Goal: Task Accomplishment & Management: Complete application form

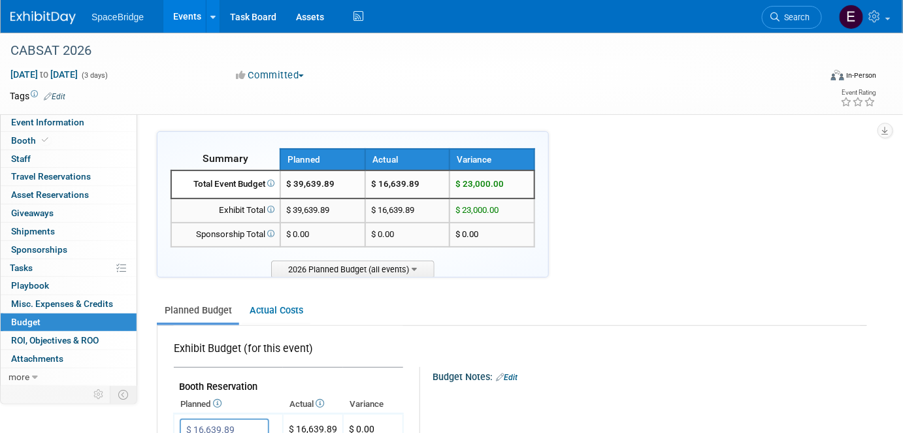
click at [37, 17] on img at bounding box center [42, 17] width 65 height 13
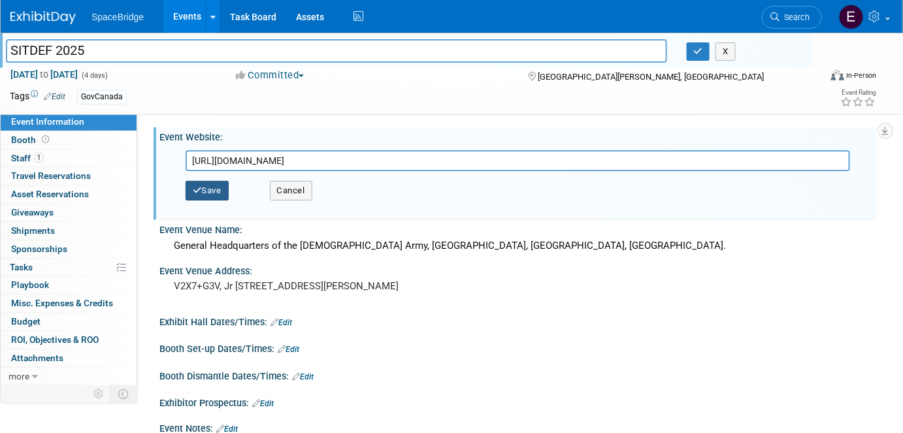
click at [209, 197] on button "Save" at bounding box center [207, 191] width 43 height 20
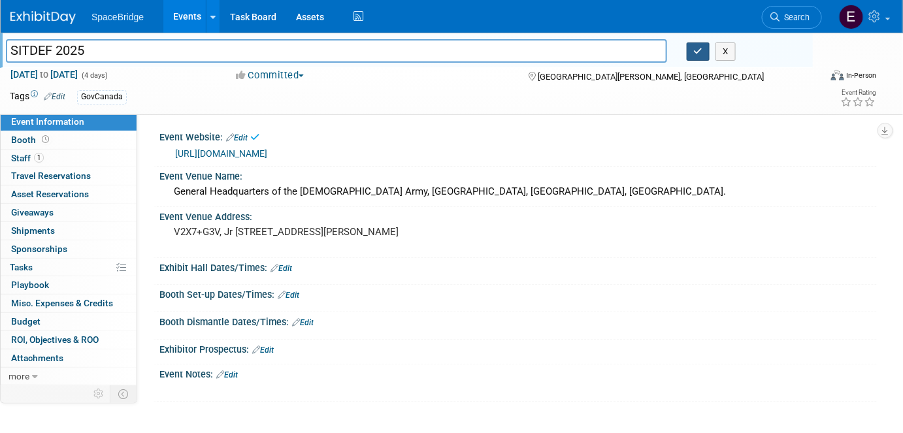
drag, startPoint x: 700, startPoint y: 53, endPoint x: 656, endPoint y: 49, distance: 44.6
click at [700, 54] on icon "button" at bounding box center [698, 51] width 9 height 8
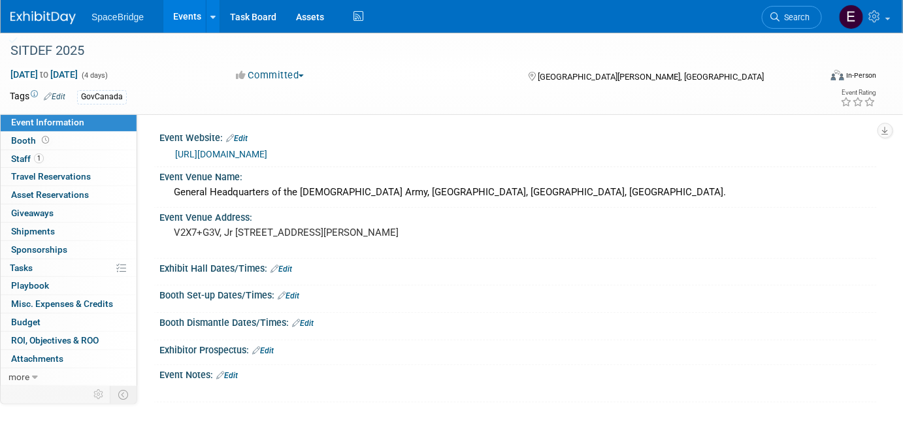
click at [41, 18] on img at bounding box center [42, 17] width 65 height 13
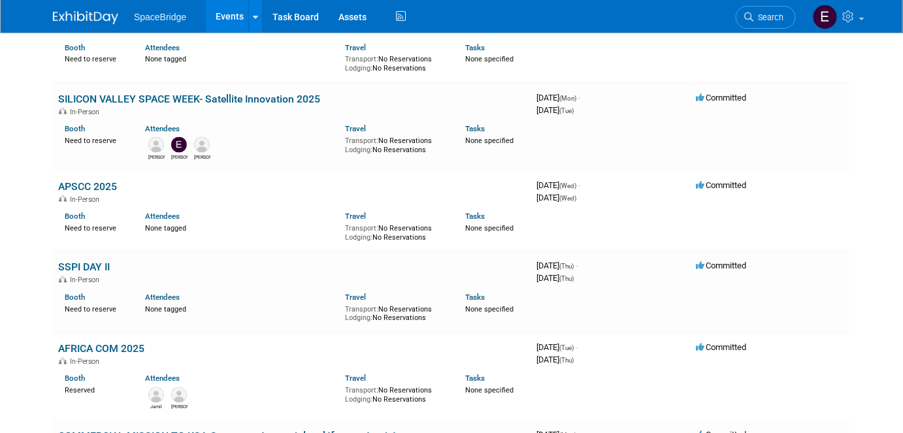
scroll to position [594, 0]
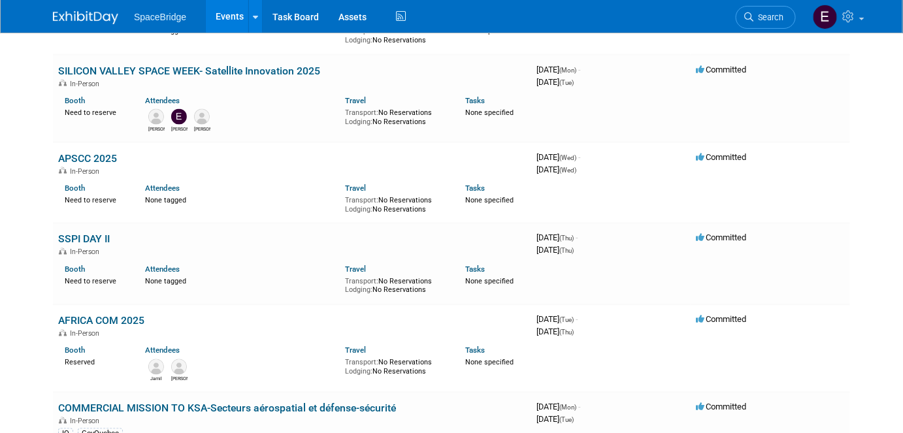
click at [80, 235] on link "SSPI DAY II" at bounding box center [84, 239] width 52 height 12
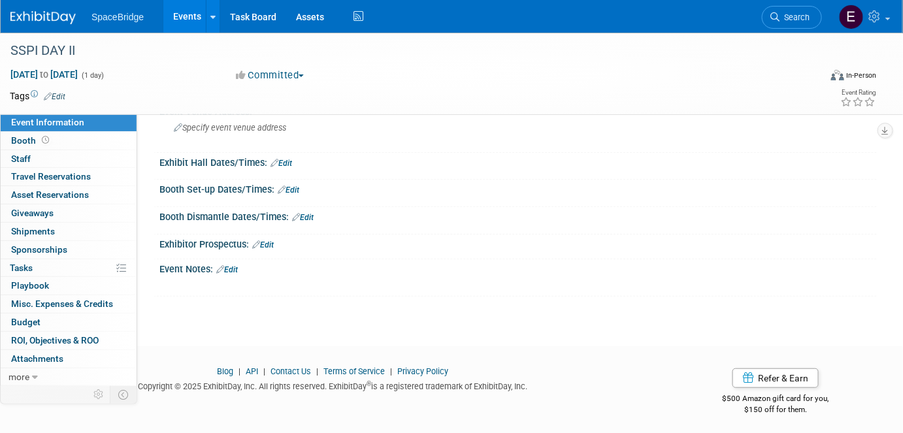
scroll to position [92, 0]
click at [33, 376] on icon at bounding box center [35, 377] width 6 height 9
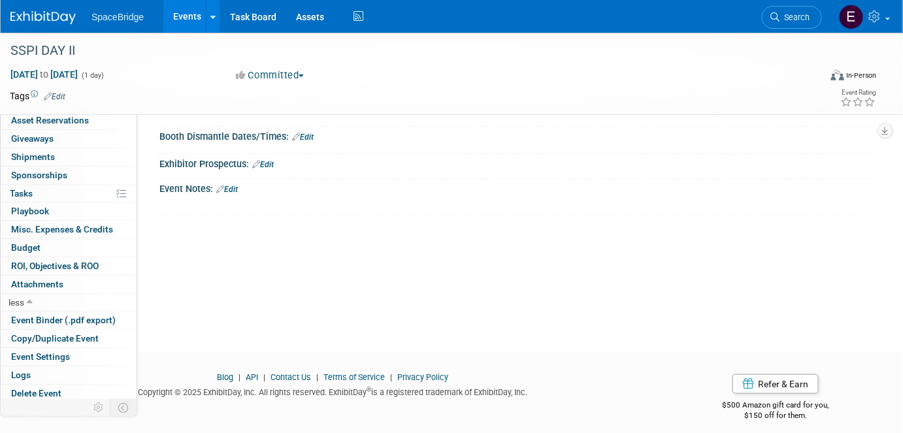
scroll to position [181, 0]
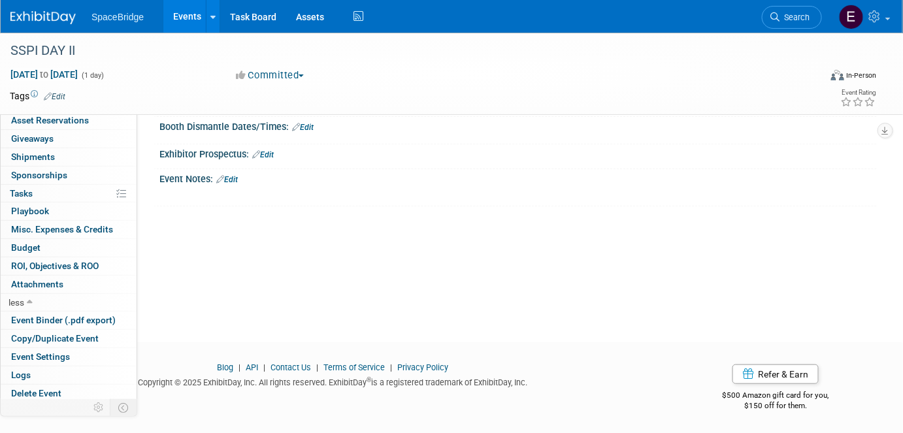
click at [48, 176] on span "Sponsorships 0" at bounding box center [39, 175] width 56 height 10
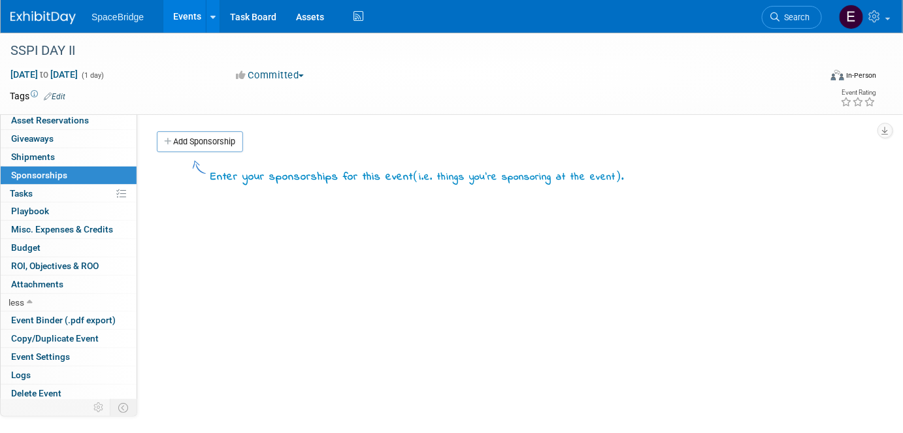
drag, startPoint x: 212, startPoint y: 141, endPoint x: 249, endPoint y: 161, distance: 42.4
click at [212, 141] on link "Add Sponsorship" at bounding box center [200, 141] width 86 height 21
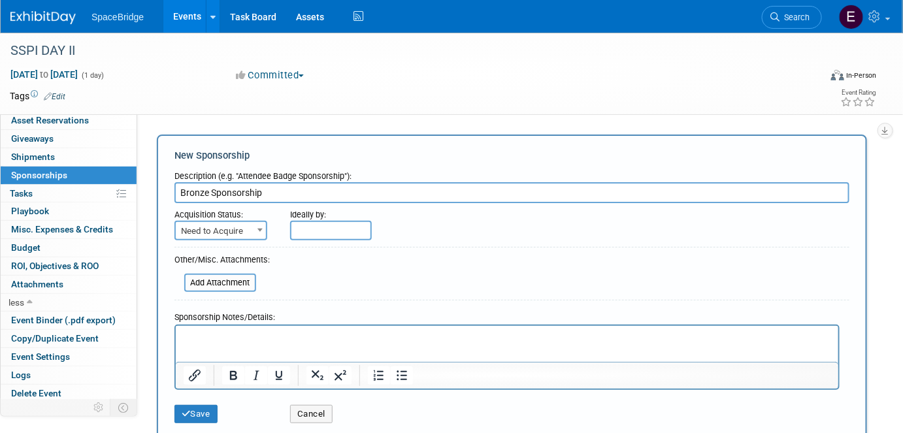
type input "Bronze Sponsorship"
click at [239, 231] on span "Need to Acquire" at bounding box center [221, 231] width 90 height 18
select select "2"
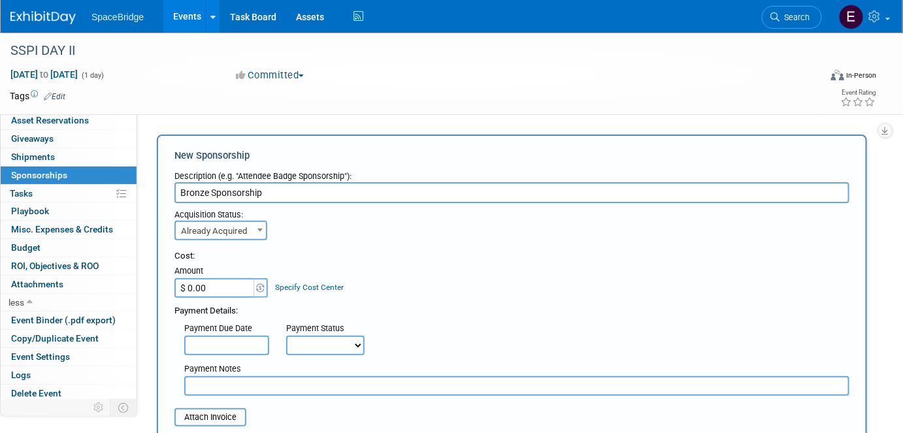
click at [216, 289] on input "$ 0.00" at bounding box center [215, 288] width 82 height 20
type input "$ 1,883.23"
click at [242, 338] on input "text" at bounding box center [226, 346] width 85 height 20
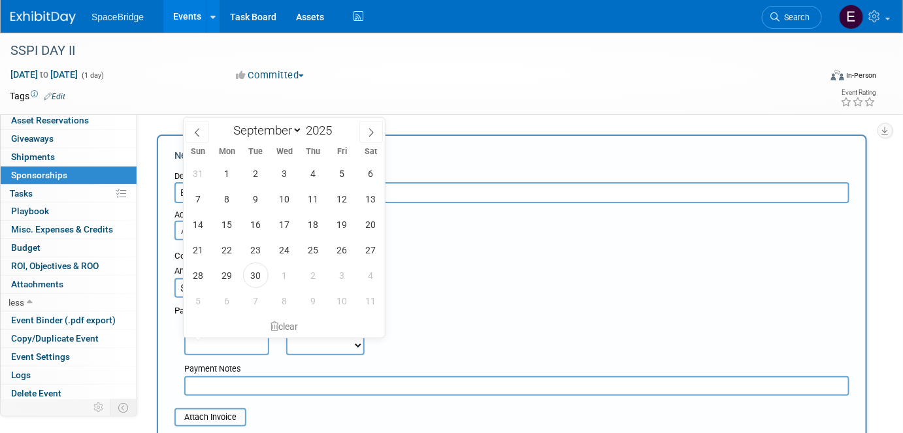
click at [371, 133] on icon at bounding box center [370, 132] width 9 height 9
select select "9"
click at [287, 225] on span "15" at bounding box center [284, 224] width 25 height 25
type input "Oct 15, 2025"
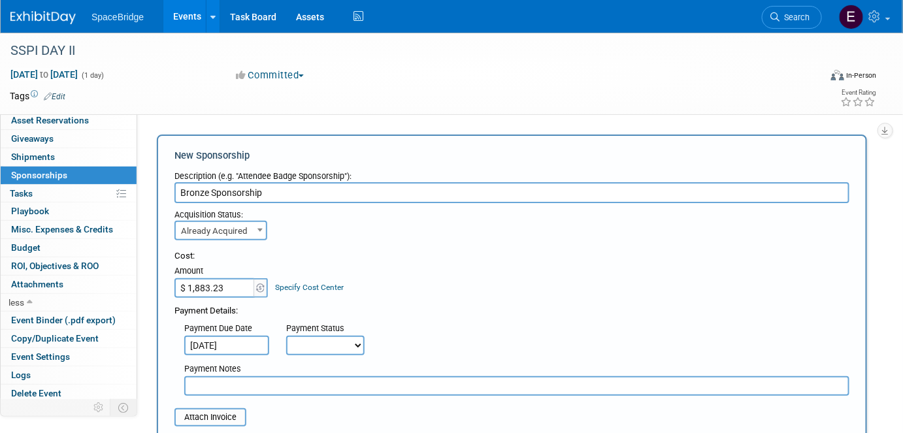
click at [626, 171] on div "Description (e.g. "Attendee Badge Sponsorship"):" at bounding box center [511, 174] width 675 height 18
click at [674, 101] on td at bounding box center [397, 95] width 664 height 13
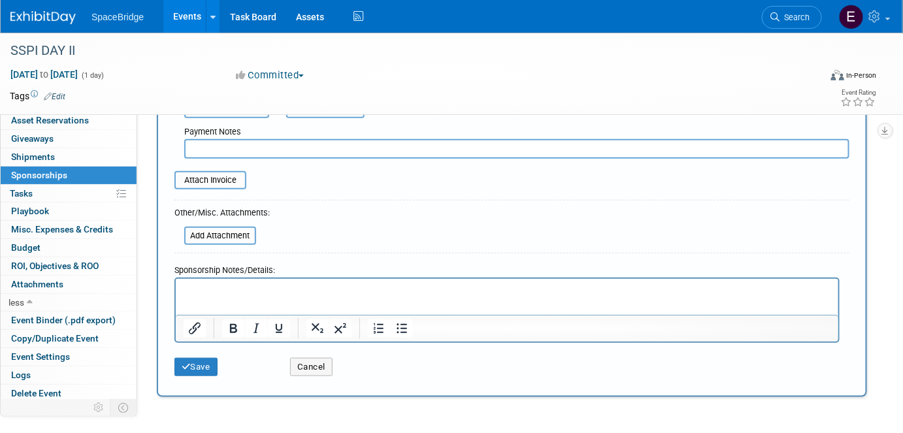
drag, startPoint x: 215, startPoint y: 419, endPoint x: 229, endPoint y: 413, distance: 15.2
click at [215, 419] on div "SSPI DAY II Nov 6, 2025 to Nov 6, 2025 (1 day) Nov 6, 2025 to Nov 6, 2025 Commi…" at bounding box center [451, 112] width 903 height 632
click at [204, 174] on input "file" at bounding box center [166, 180] width 155 height 16
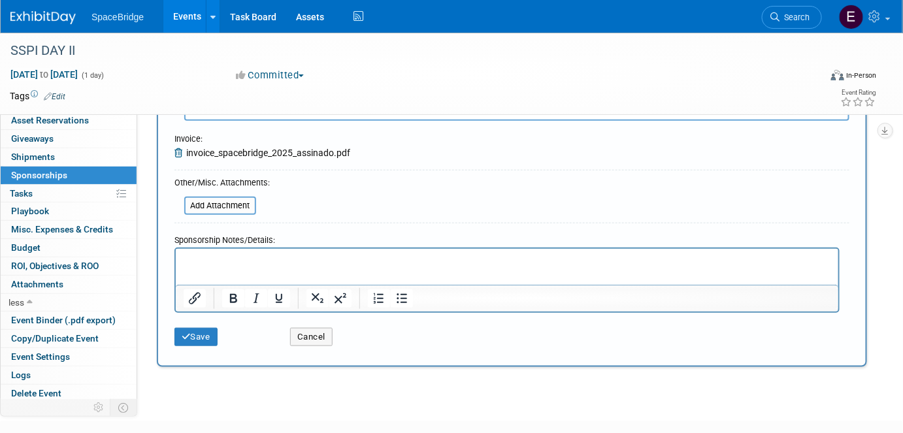
scroll to position [297, 0]
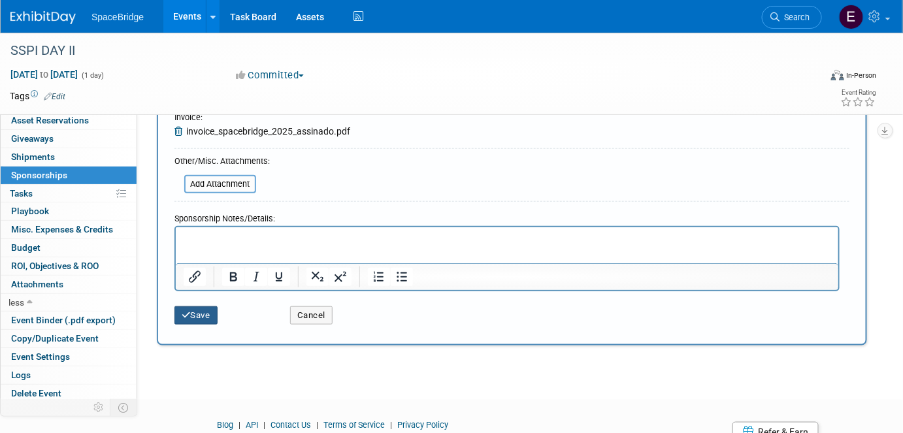
click at [193, 314] on button "Save" at bounding box center [195, 315] width 43 height 18
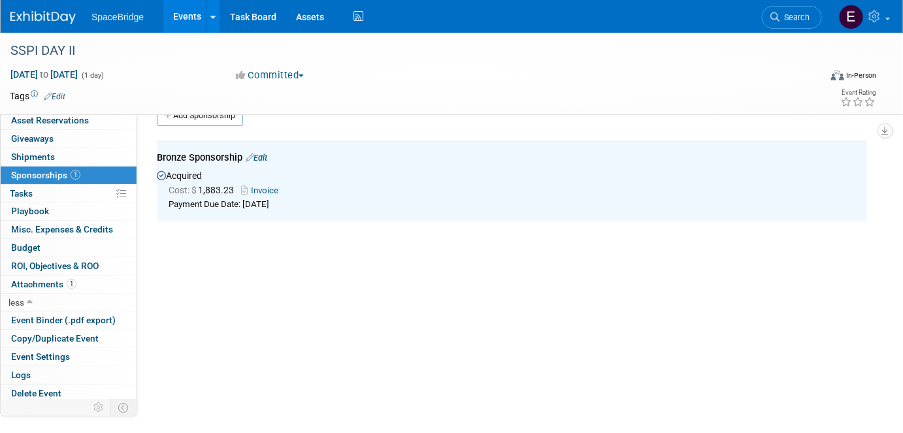
scroll to position [0, 0]
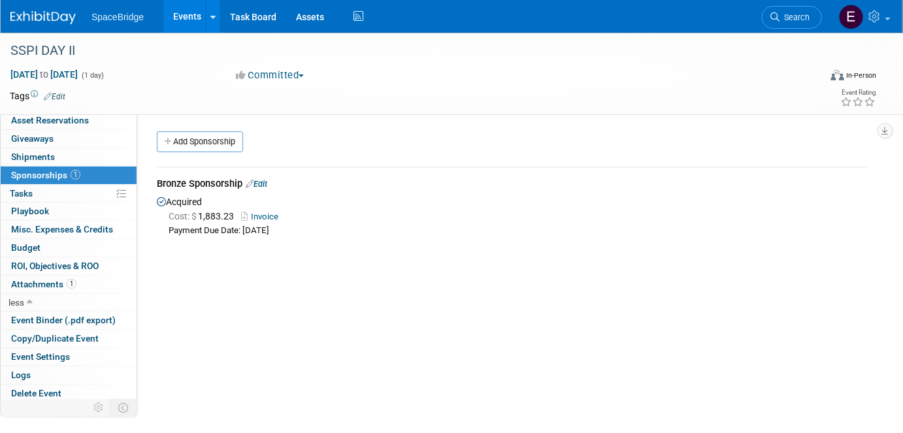
click at [31, 246] on span "Budget" at bounding box center [25, 247] width 29 height 10
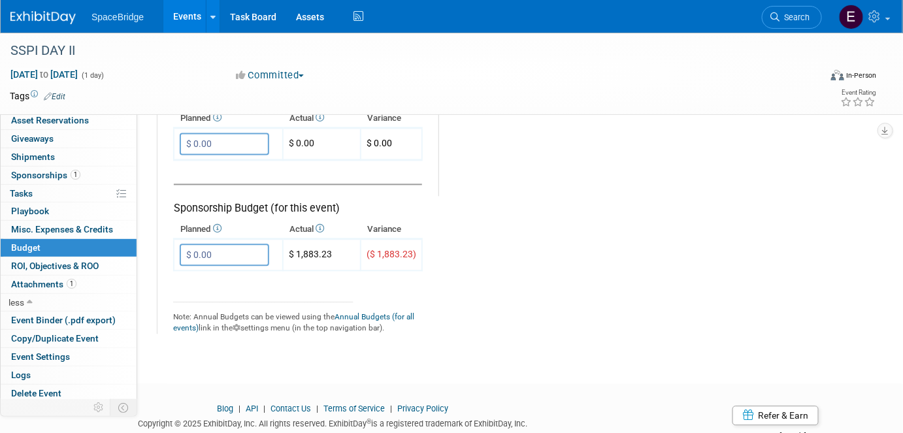
scroll to position [820, 0]
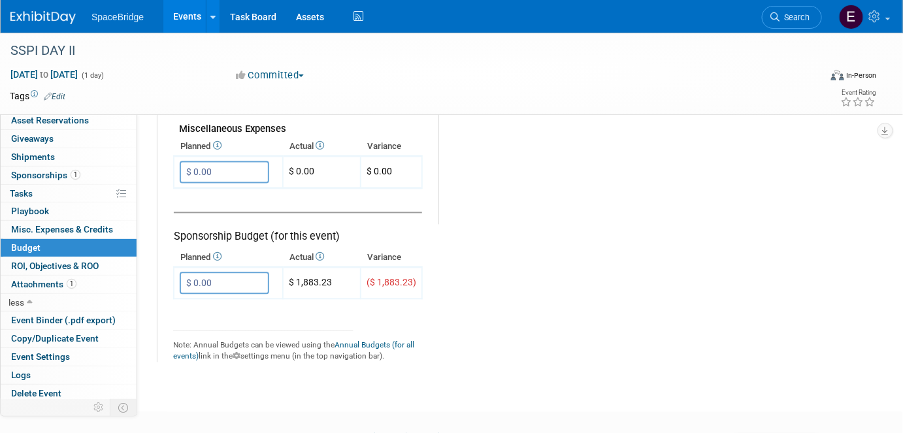
click at [221, 279] on input "$ 0.00" at bounding box center [224, 283] width 89 height 22
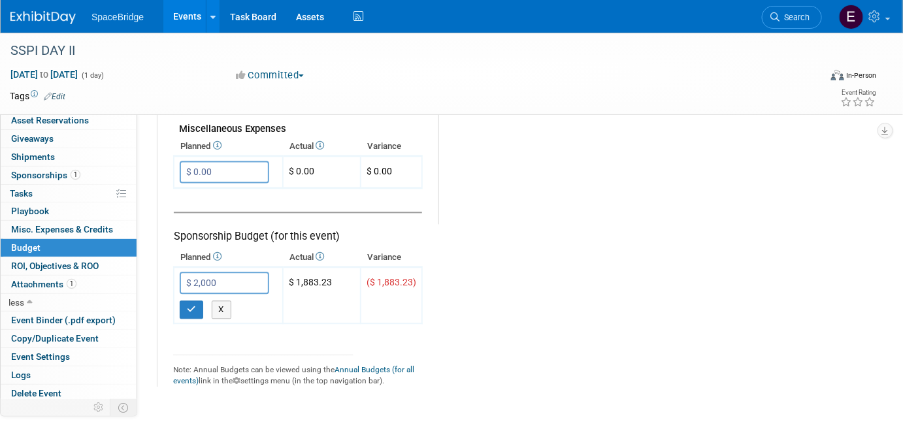
type input "$ 2,000.00"
click at [195, 304] on button "button" at bounding box center [192, 310] width 24 height 18
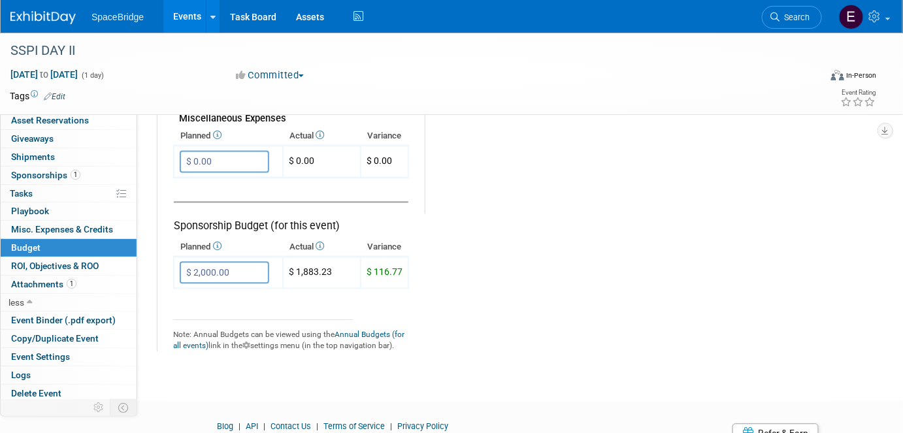
scroll to position [879, 0]
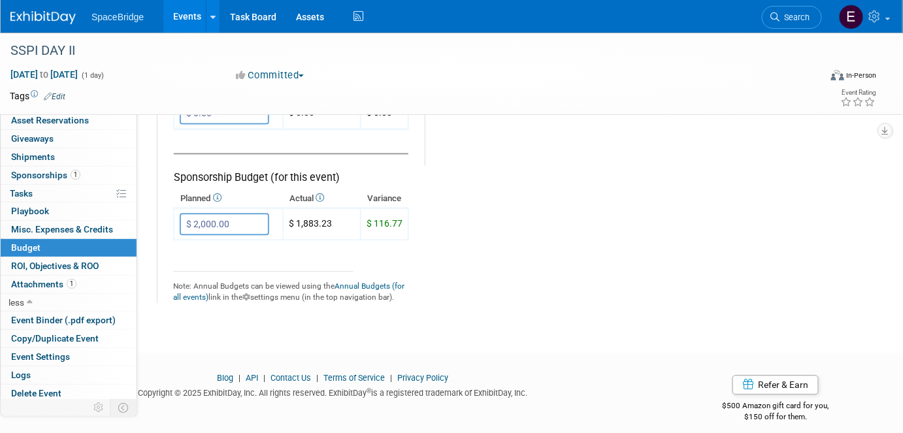
click at [48, 14] on img at bounding box center [42, 17] width 65 height 13
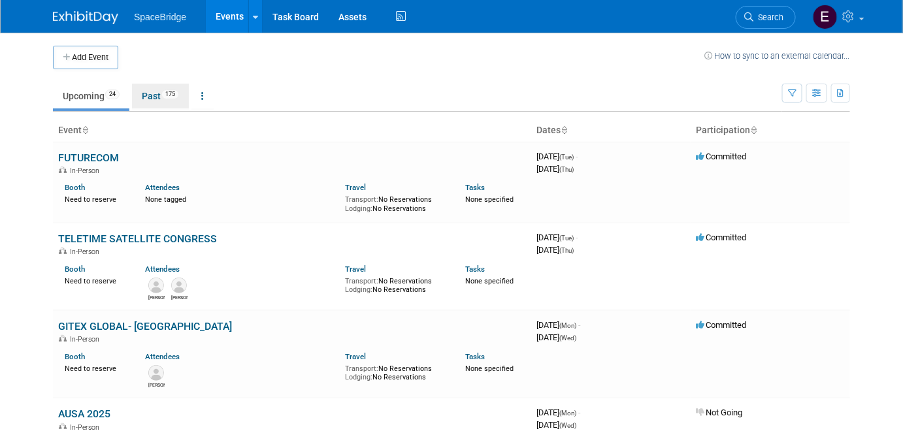
click at [152, 97] on link "Past 175" at bounding box center [160, 96] width 57 height 25
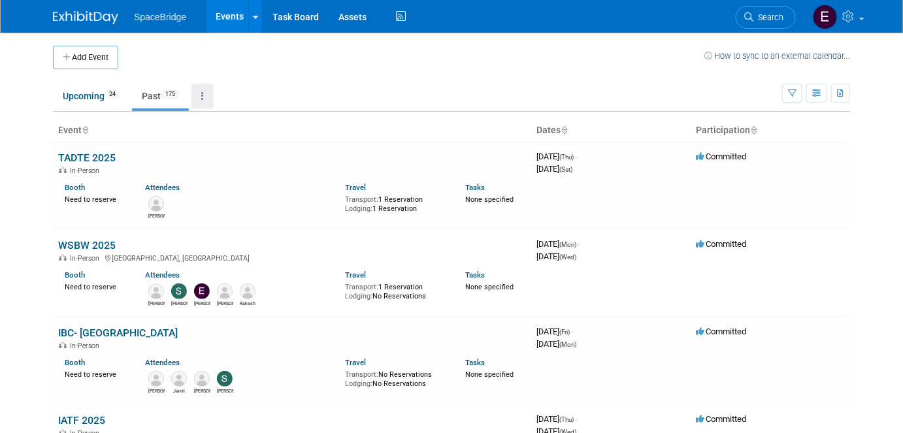
click at [204, 99] on link at bounding box center [202, 96] width 22 height 25
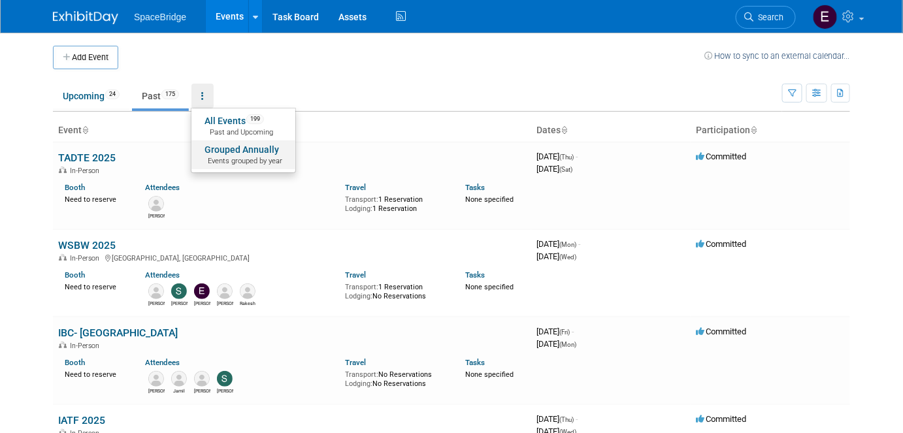
click at [242, 157] on span "Events grouped by year" at bounding box center [243, 161] width 78 height 10
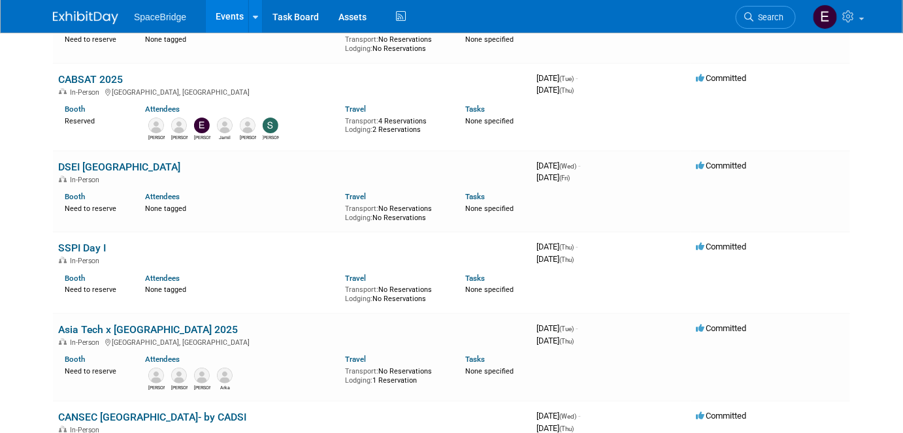
scroll to position [1544, 0]
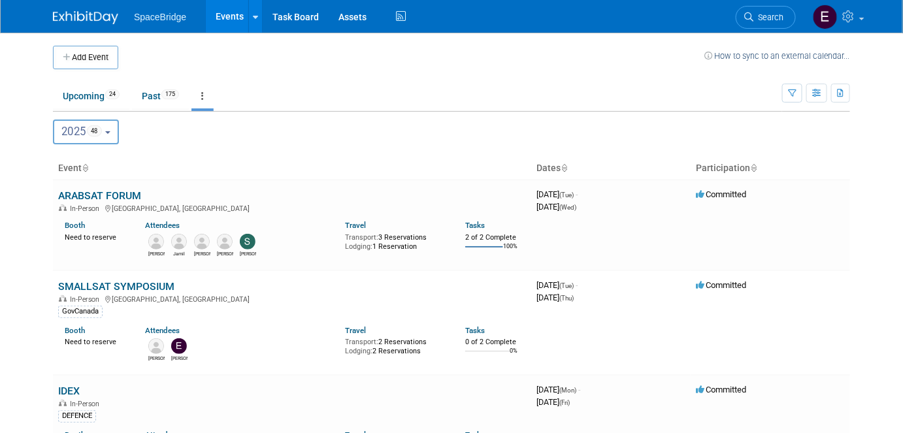
click at [90, 59] on button "Add Event" at bounding box center [85, 58] width 65 height 24
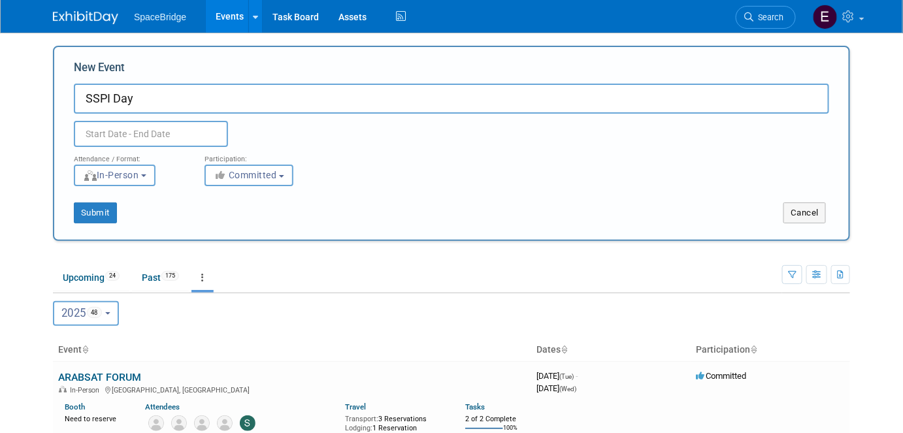
type input "SSPI Day"
click at [181, 135] on input "text" at bounding box center [151, 134] width 154 height 26
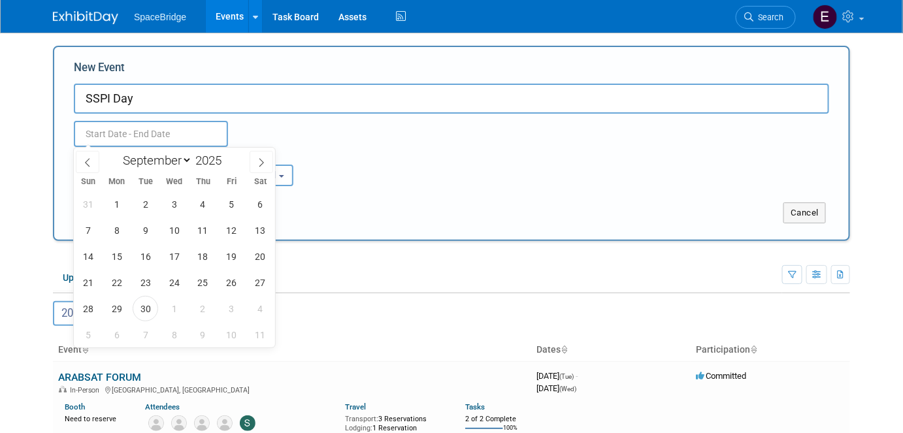
click at [226, 154] on span at bounding box center [226, 157] width 9 height 8
type input "2026"
click at [167, 163] on select "January February March April May June July August September October November De…" at bounding box center [154, 160] width 75 height 16
select select "4"
click at [117, 152] on select "January February March April May June July August September October November De…" at bounding box center [154, 160] width 75 height 16
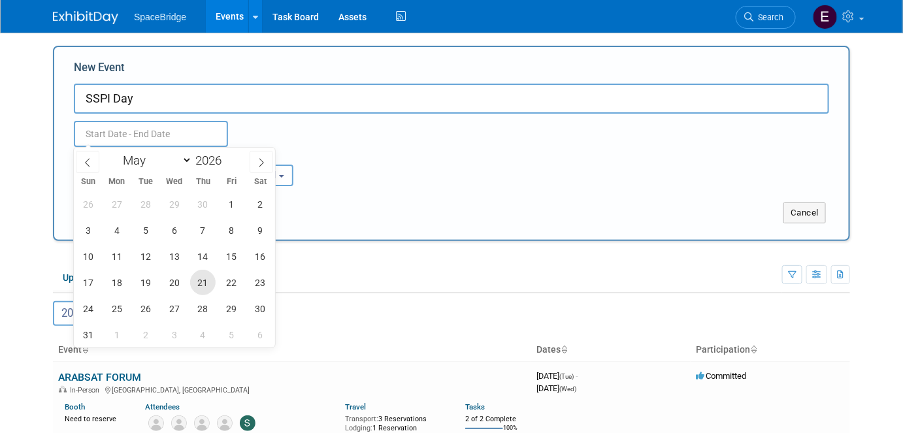
click at [204, 281] on span "21" at bounding box center [202, 282] width 25 height 25
click at [198, 284] on span "21" at bounding box center [202, 282] width 25 height 25
type input "May 21, 2026 to May 21, 2026"
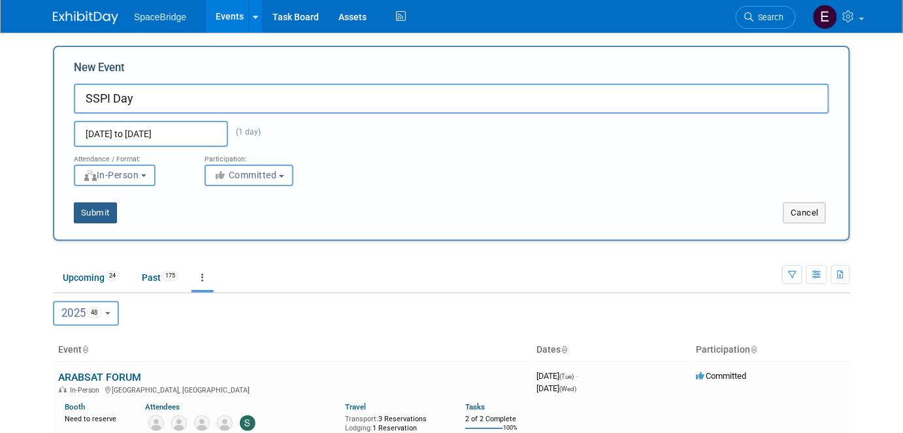
drag, startPoint x: 97, startPoint y: 217, endPoint x: 105, endPoint y: 220, distance: 9.1
click at [97, 217] on button "Submit" at bounding box center [95, 213] width 43 height 21
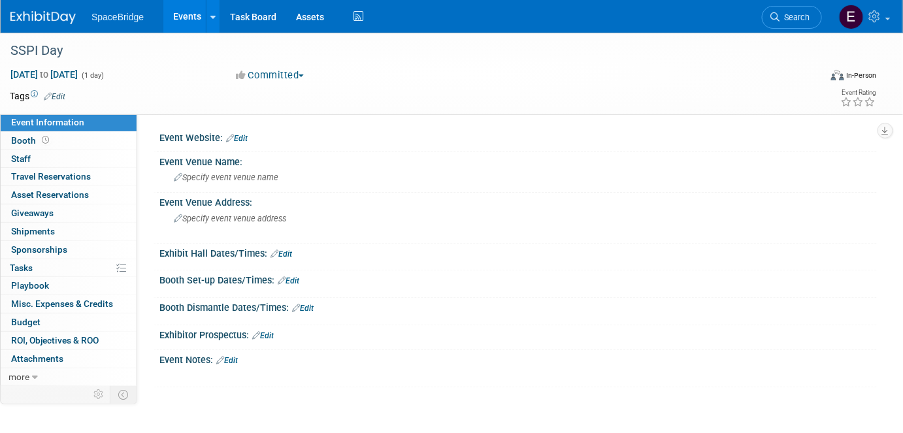
click at [32, 322] on span "Budget" at bounding box center [25, 322] width 29 height 10
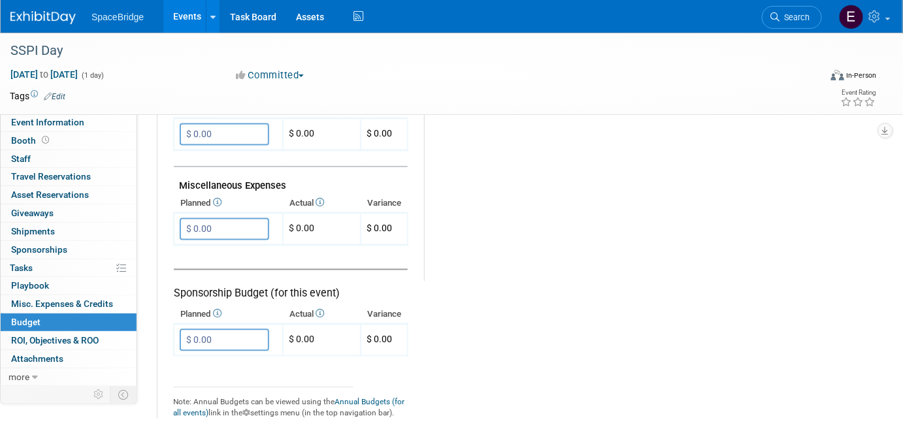
scroll to position [760, 0]
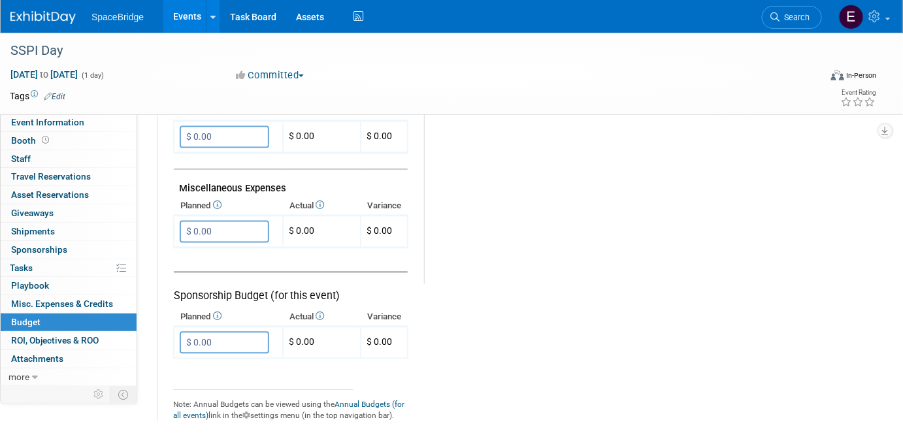
click at [238, 224] on input "$ 0.00" at bounding box center [224, 232] width 89 height 22
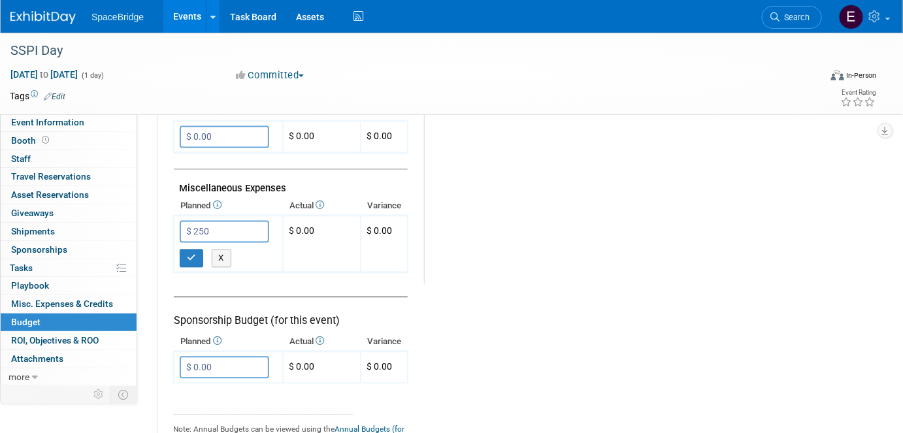
type input "$ 250.00"
click at [191, 254] on icon "button" at bounding box center [191, 258] width 9 height 8
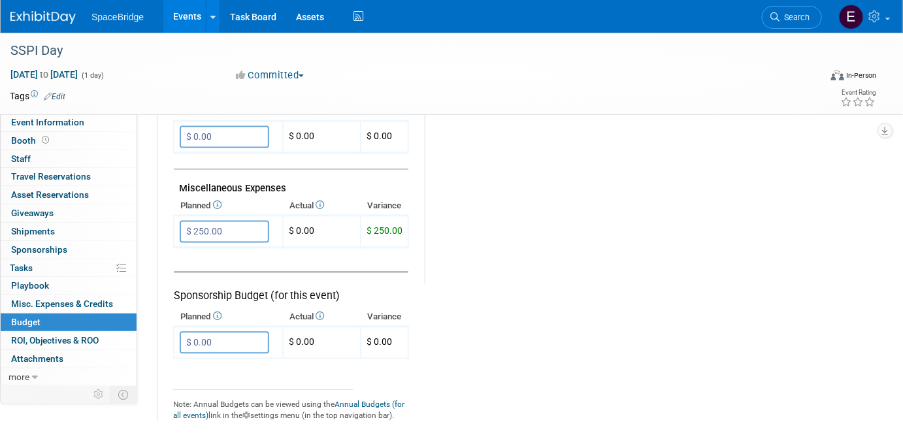
click at [25, 17] on img at bounding box center [42, 17] width 65 height 13
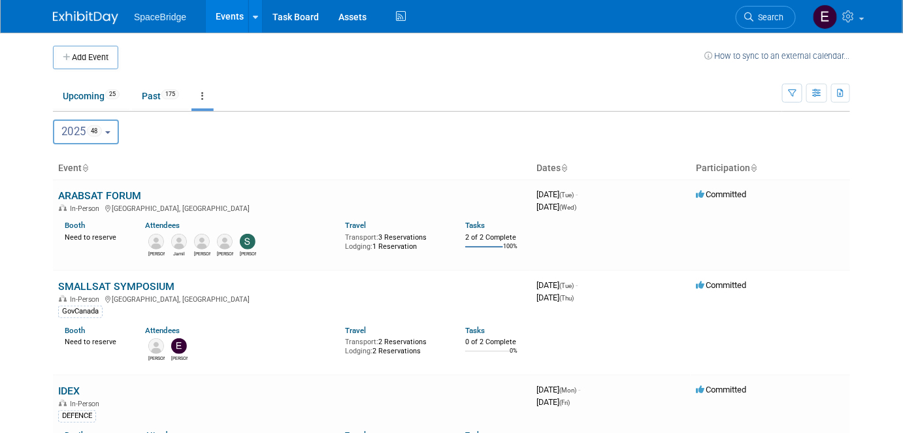
click at [97, 54] on button "Add Event" at bounding box center [85, 58] width 65 height 24
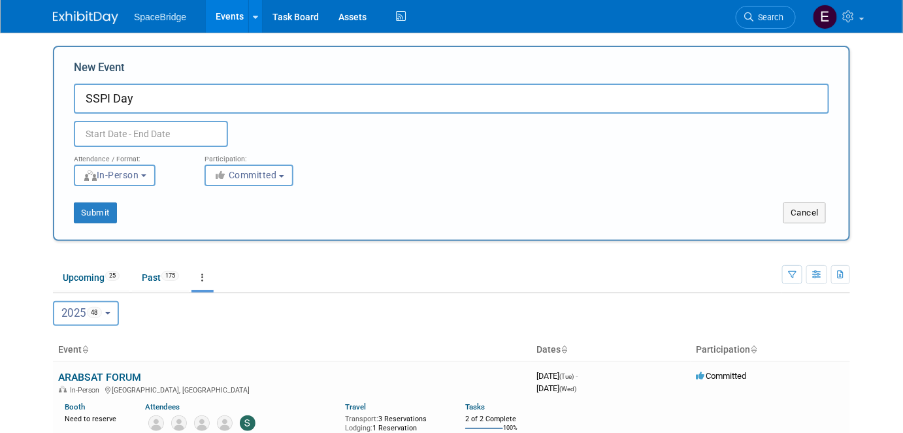
type input "SSPI Day"
click at [199, 135] on input "text" at bounding box center [151, 134] width 154 height 26
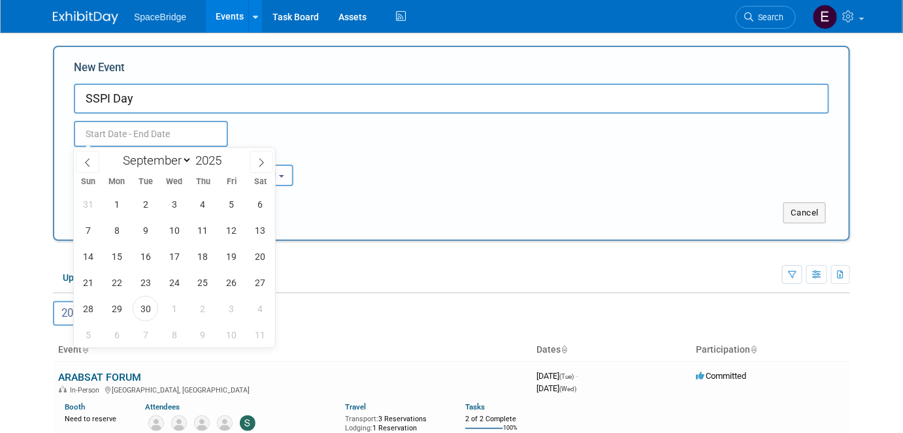
click at [226, 155] on span at bounding box center [226, 157] width 9 height 8
type input "2026"
click at [181, 158] on select "January February March April May June July August September October November De…" at bounding box center [154, 160] width 75 height 16
select select "10"
click at [117, 152] on select "January February March April May June July August September October November De…" at bounding box center [154, 160] width 75 height 16
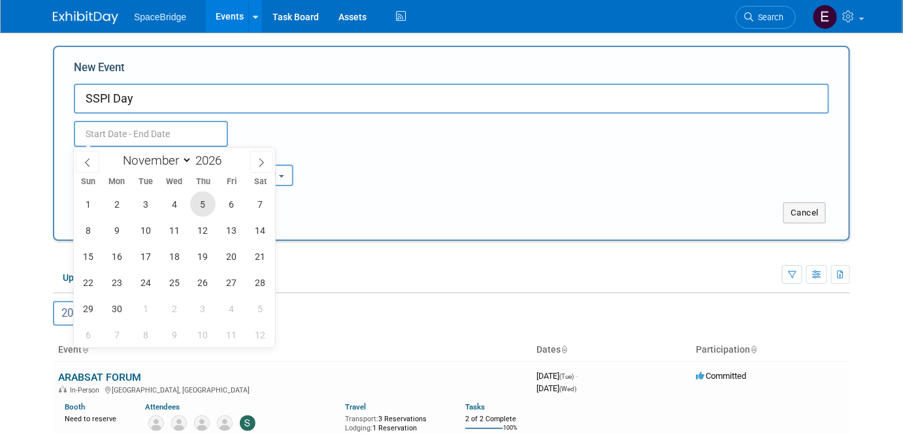
click at [204, 204] on span "5" at bounding box center [202, 203] width 25 height 25
click at [213, 199] on span "5" at bounding box center [202, 203] width 25 height 25
type input "Nov 5, 2026 to Nov 5, 2026"
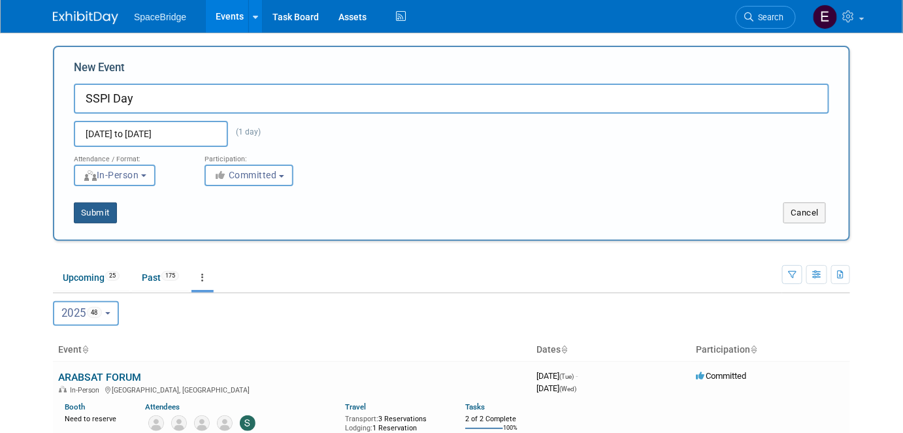
click at [99, 216] on button "Submit" at bounding box center [95, 213] width 43 height 21
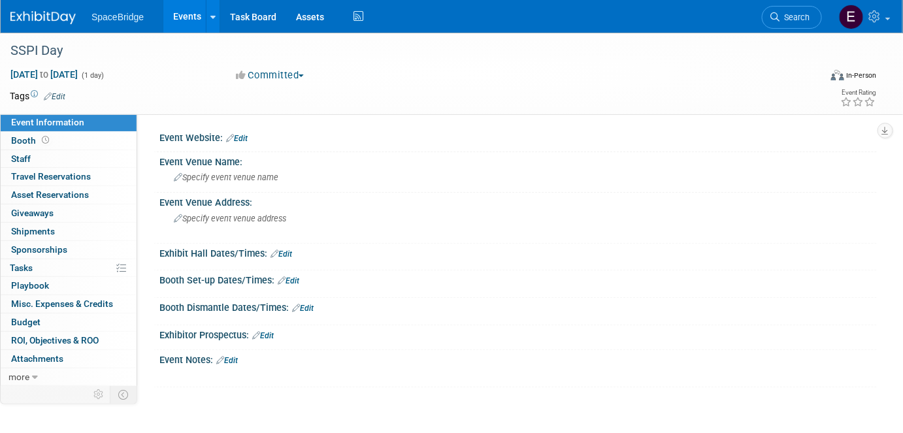
click at [7, 317] on link "Budget" at bounding box center [69, 323] width 136 height 18
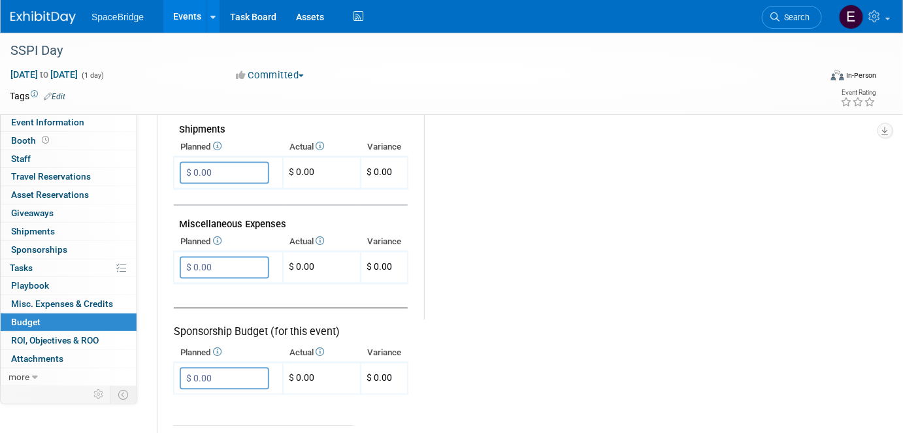
scroll to position [771, 0]
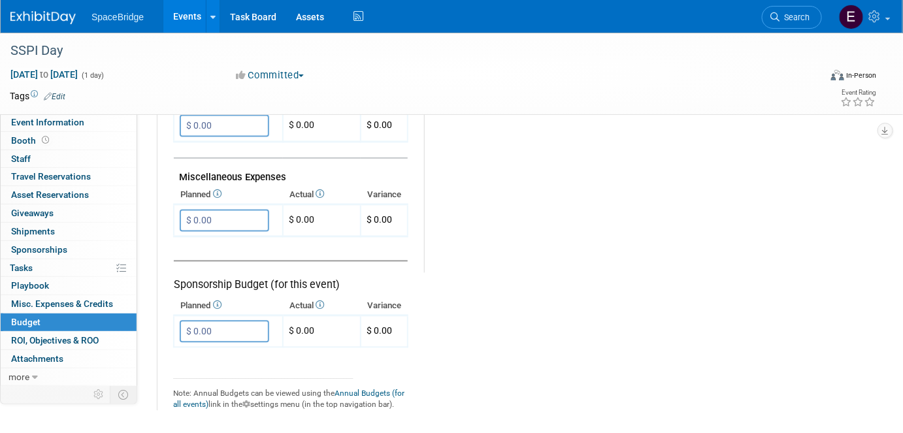
click at [247, 326] on input "$ 0.00" at bounding box center [224, 332] width 89 height 22
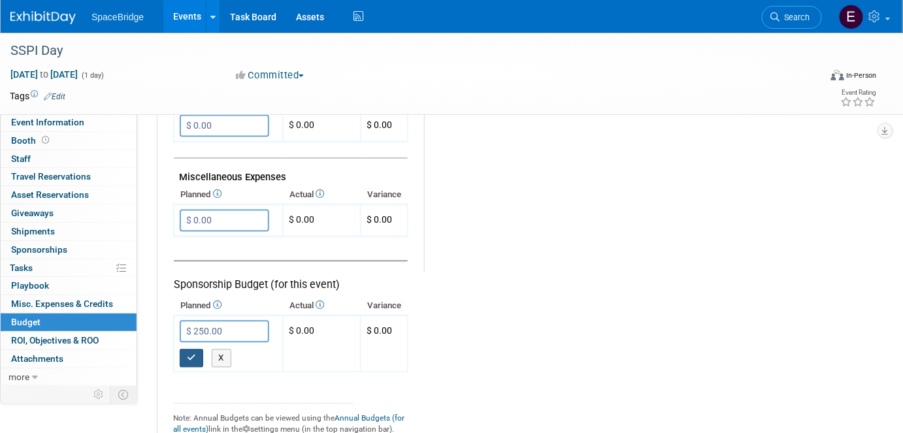
click at [194, 354] on icon "button" at bounding box center [191, 358] width 9 height 8
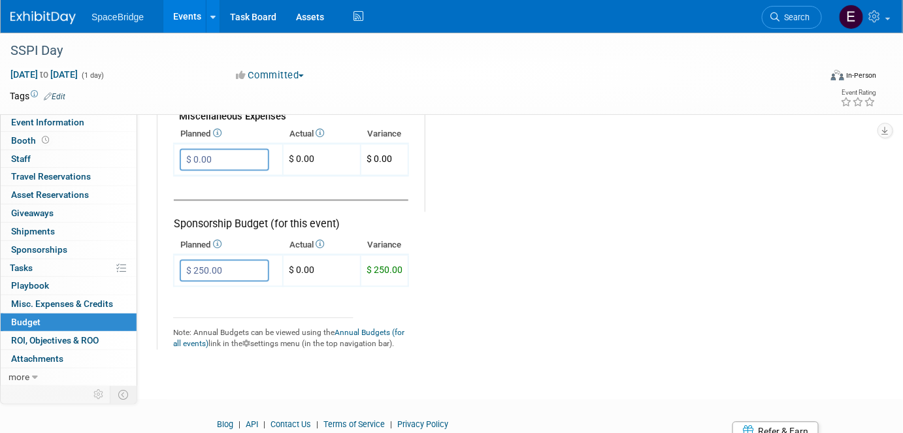
scroll to position [820, 0]
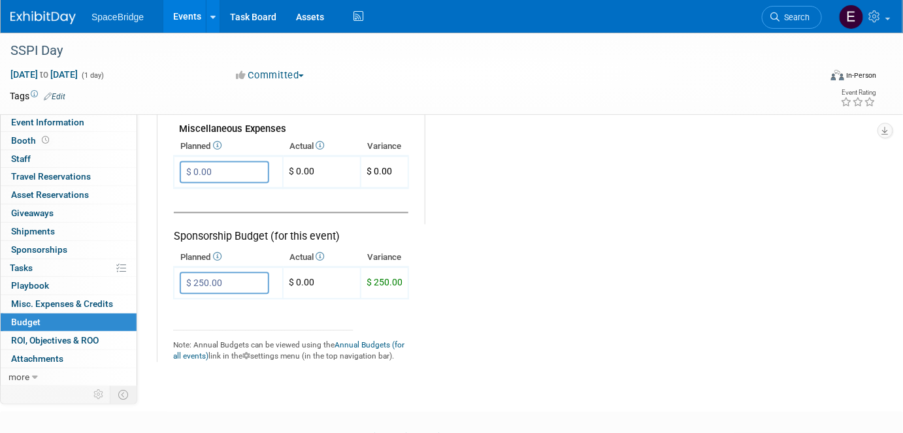
click at [228, 277] on input "$ 250.00" at bounding box center [224, 283] width 89 height 22
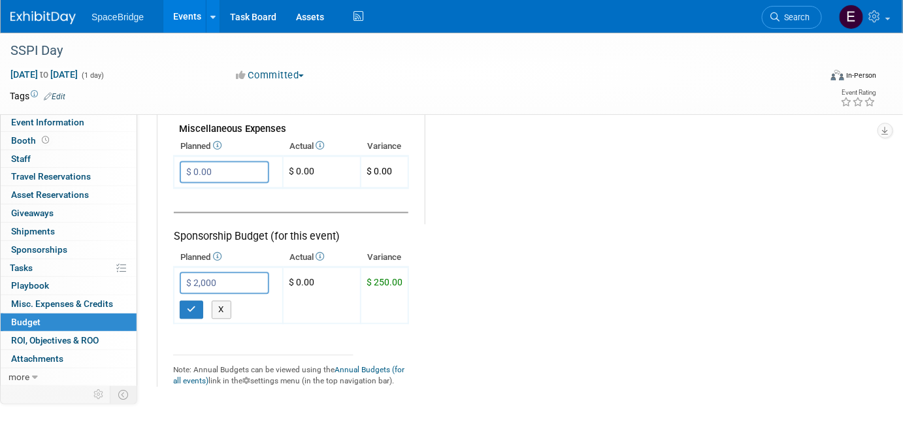
type input "$ 2,000.00"
click at [188, 306] on icon "button" at bounding box center [191, 310] width 9 height 8
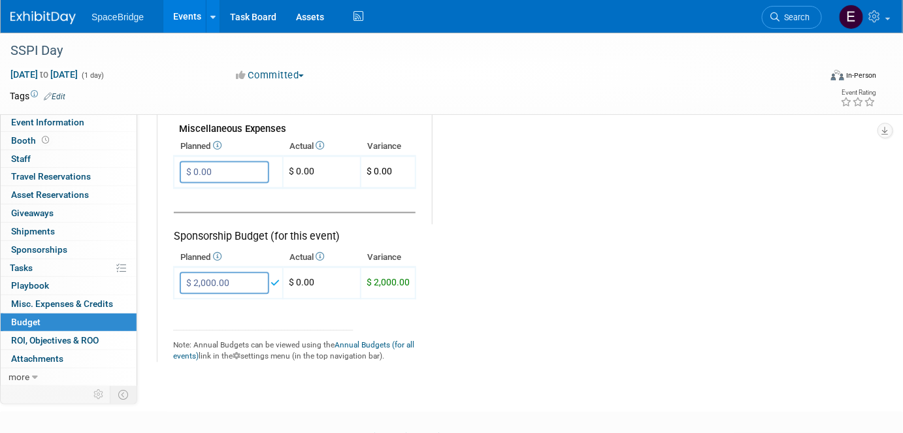
click at [218, 163] on input "$ 0.00" at bounding box center [224, 172] width 89 height 22
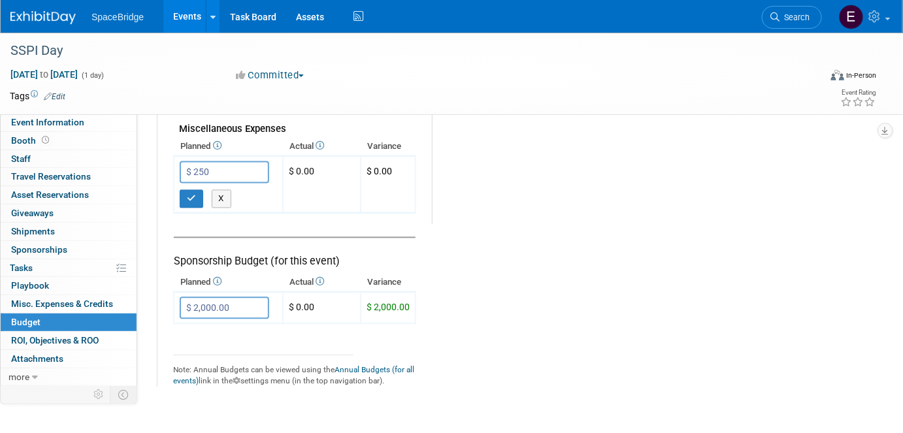
type input "$ 250.00"
click at [192, 195] on button "button" at bounding box center [192, 199] width 24 height 18
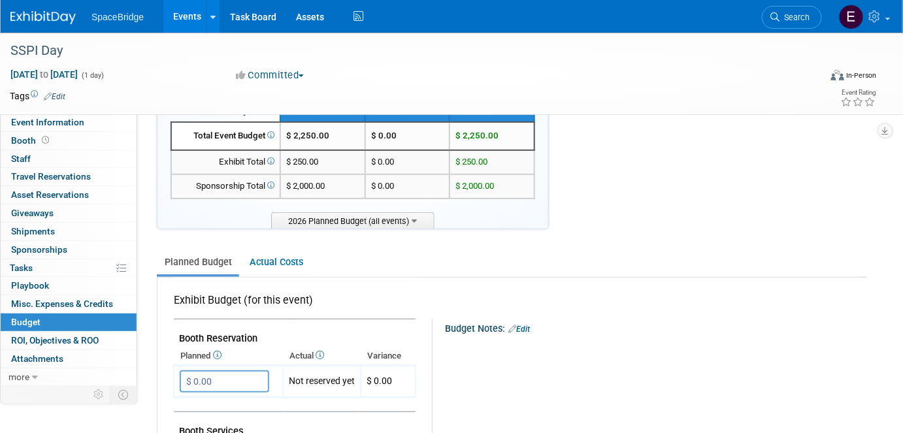
scroll to position [0, 0]
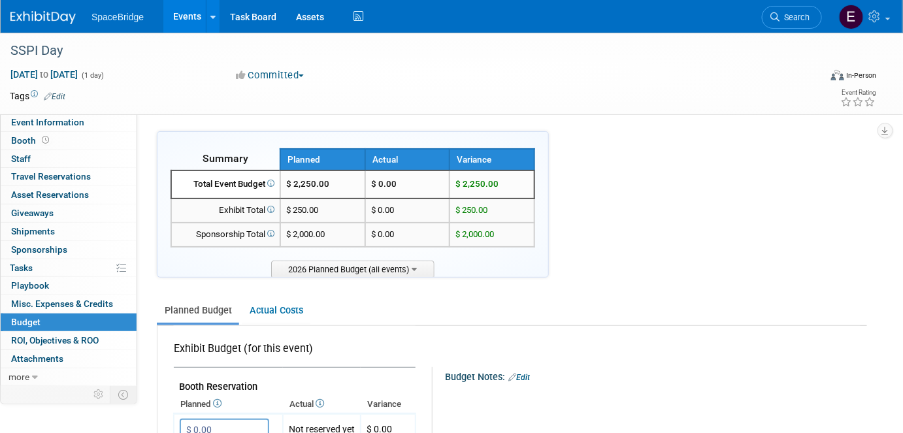
drag, startPoint x: 51, startPoint y: 22, endPoint x: 155, endPoint y: 61, distance: 111.0
click at [51, 22] on img at bounding box center [42, 17] width 65 height 13
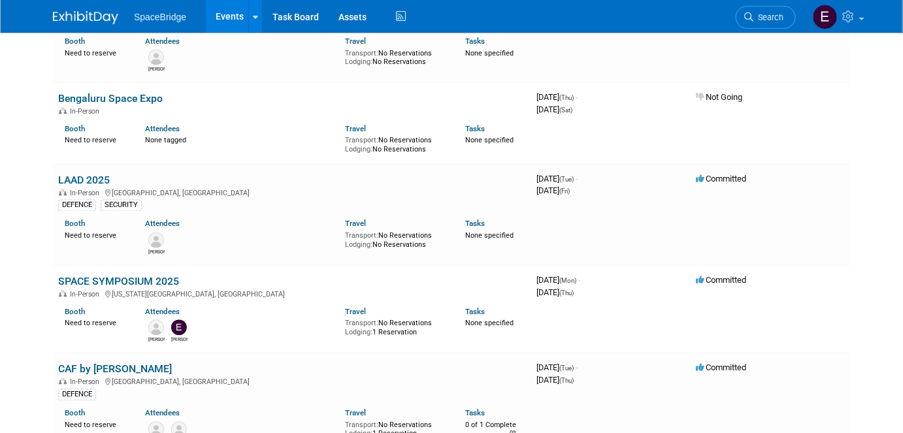
scroll to position [712, 0]
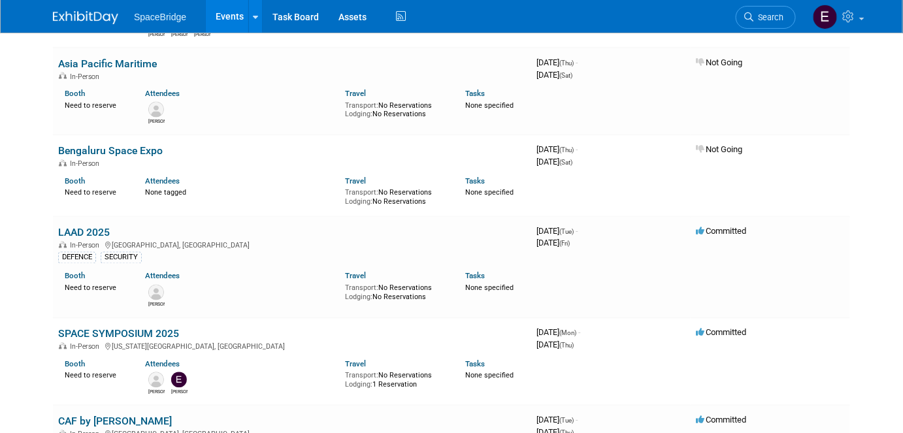
click at [132, 148] on link "Bengaluru Space Expo" at bounding box center [110, 151] width 105 height 12
drag, startPoint x: 122, startPoint y: 328, endPoint x: 142, endPoint y: 329, distance: 20.9
click at [120, 328] on link "SPACE SYMPOSIUM 2025" at bounding box center [118, 334] width 121 height 12
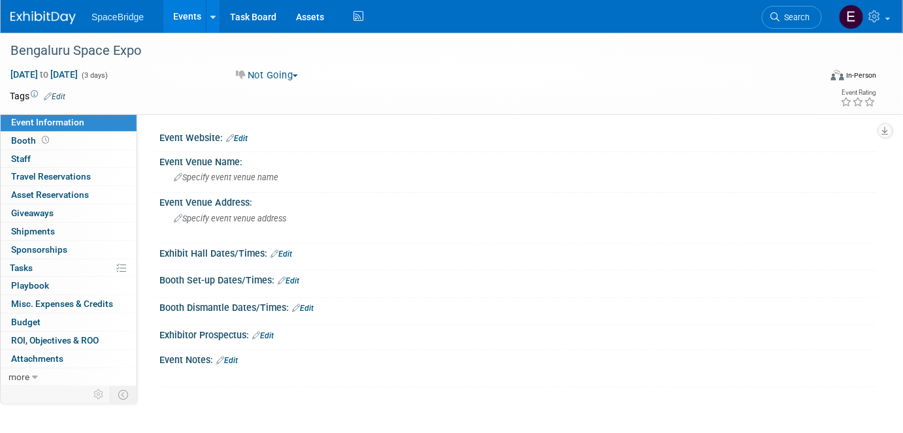
click at [37, 155] on link "0 Staff 0" at bounding box center [69, 159] width 136 height 18
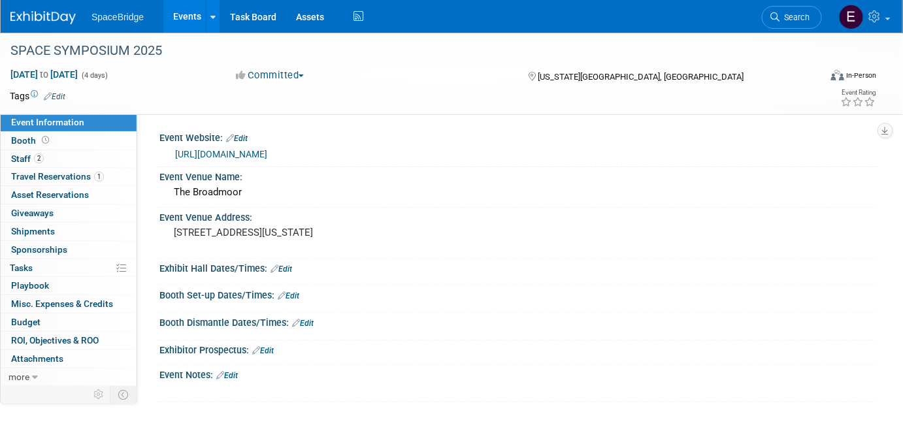
click at [30, 159] on span "Staff 2" at bounding box center [27, 159] width 33 height 10
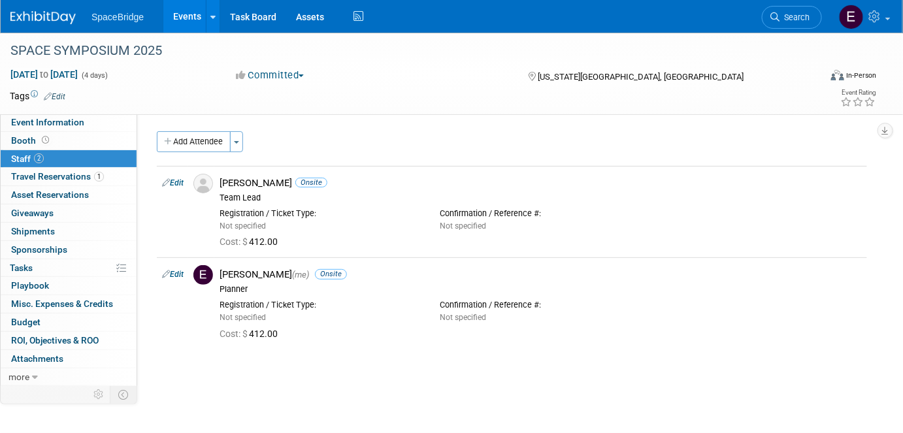
click at [38, 323] on span "Budget" at bounding box center [25, 322] width 29 height 10
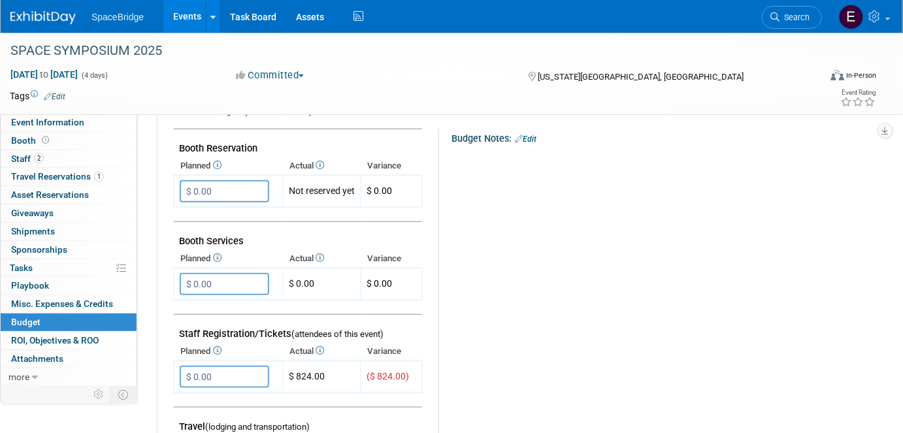
scroll to position [297, 0]
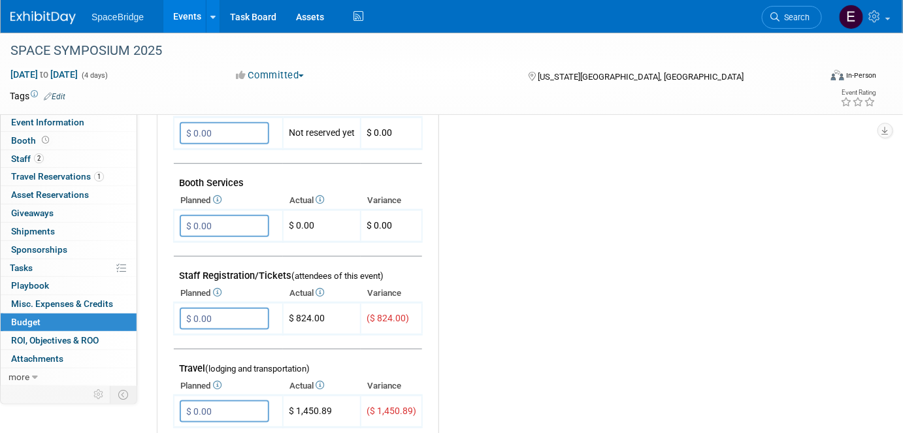
click at [228, 315] on input "$ 0.00" at bounding box center [224, 319] width 89 height 22
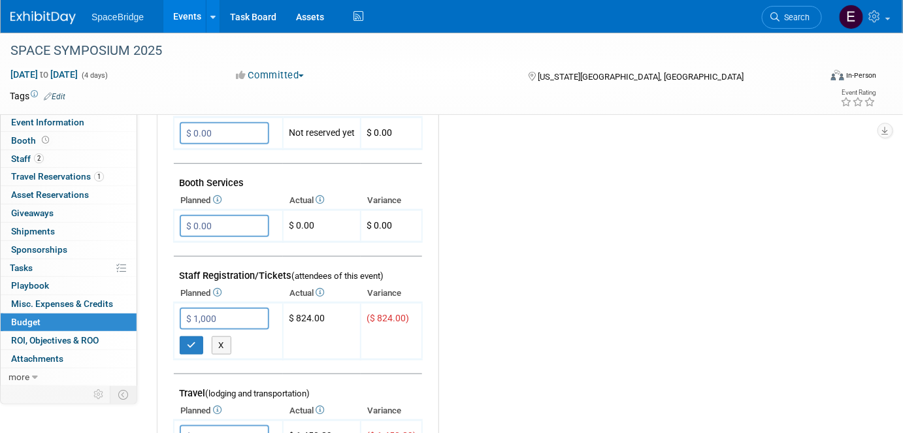
type input "$ 1,000.00"
click at [192, 341] on icon "button" at bounding box center [191, 345] width 9 height 8
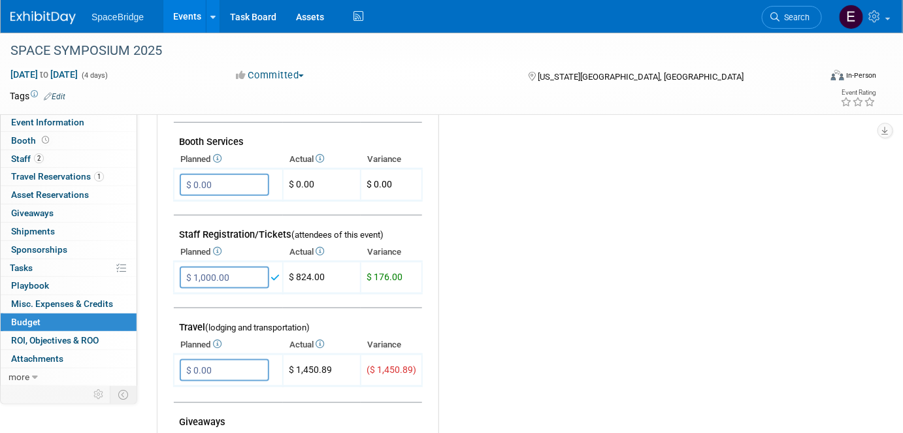
scroll to position [356, 0]
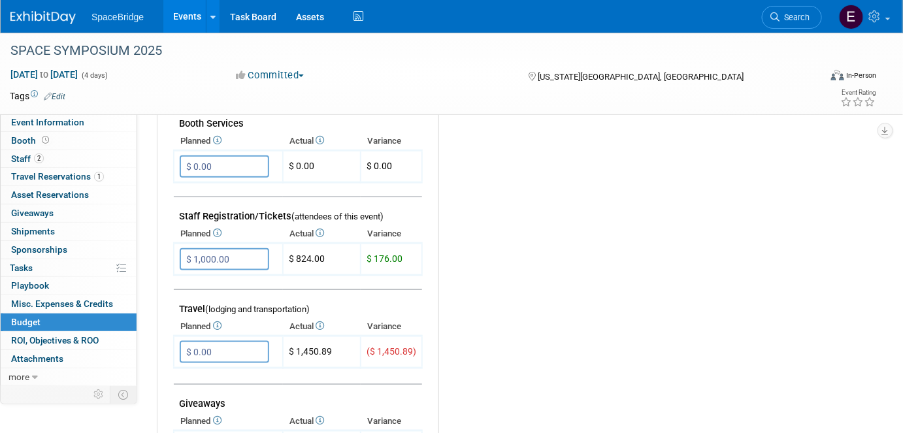
click at [217, 346] on input "$ 0.00" at bounding box center [224, 352] width 89 height 22
type input "$ 1,500.00"
click at [190, 376] on button "button" at bounding box center [192, 379] width 24 height 18
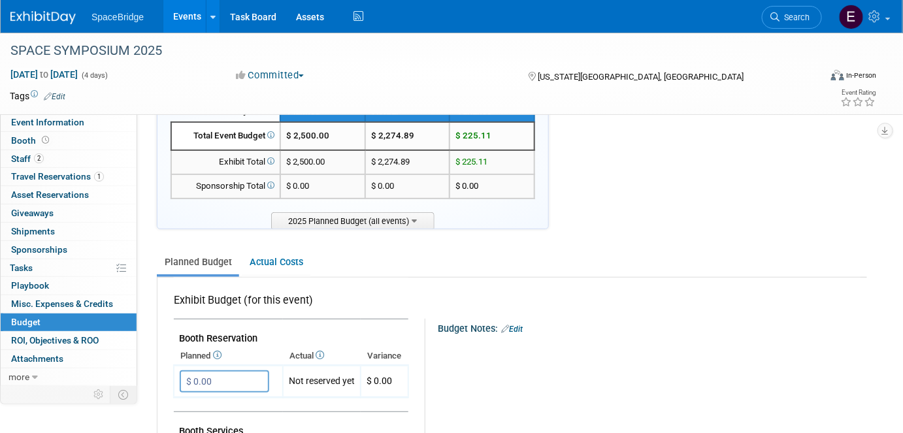
scroll to position [0, 0]
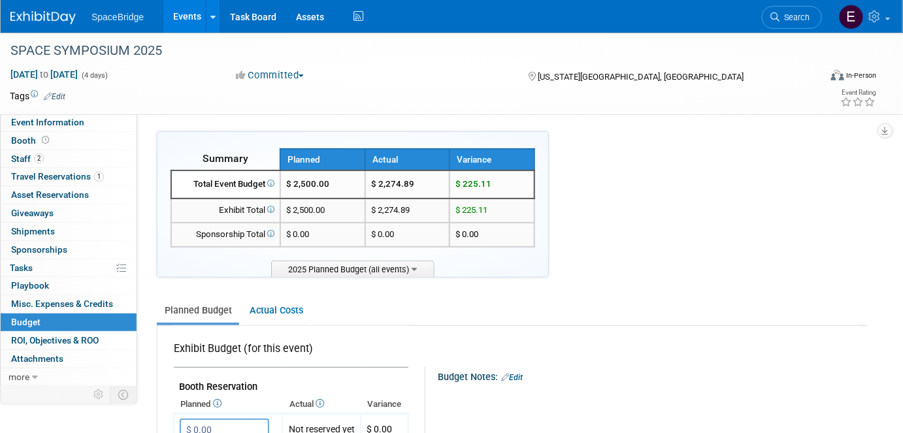
click at [39, 20] on img at bounding box center [42, 17] width 65 height 13
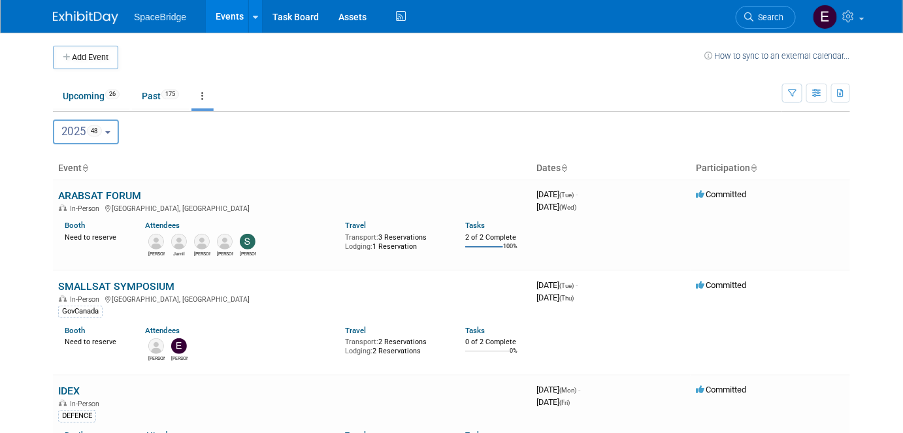
click at [88, 53] on button "Add Event" at bounding box center [85, 58] width 65 height 24
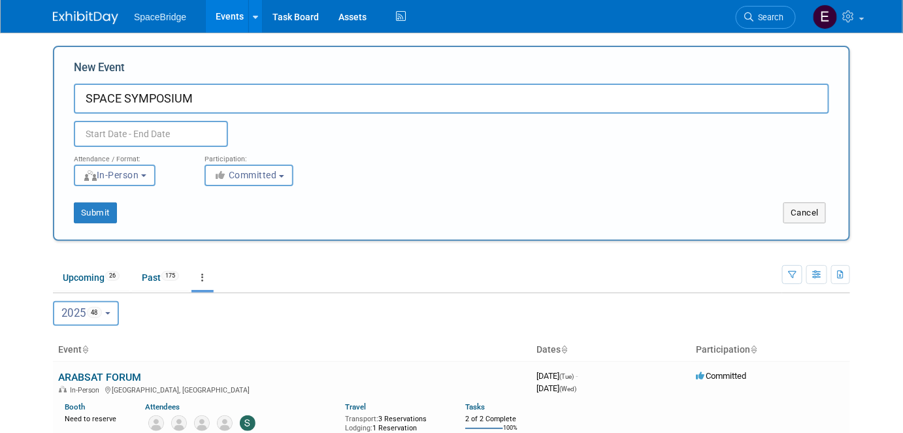
type input "SPACE SYMPOSIUM"
click at [113, 134] on input "text" at bounding box center [151, 134] width 154 height 26
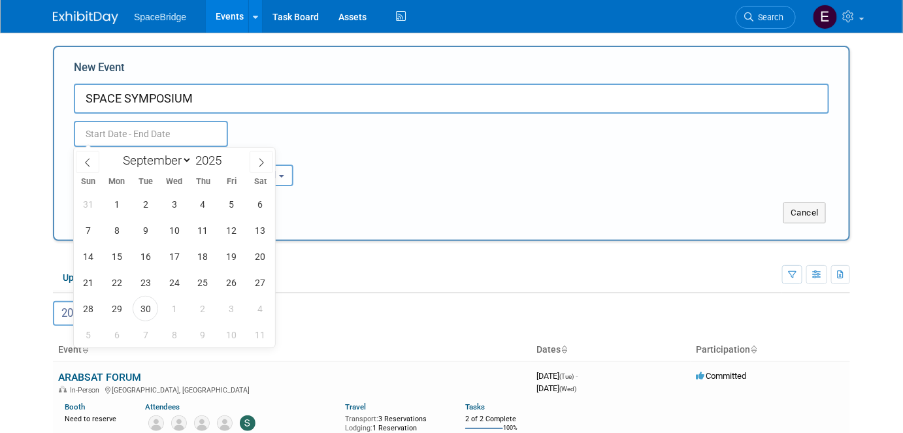
click at [170, 161] on select "January February March April May June July August September October November De…" at bounding box center [154, 160] width 75 height 16
select select "3"
click at [117, 152] on select "January February March April May June July August September October November De…" at bounding box center [154, 160] width 75 height 16
click at [229, 155] on span at bounding box center [226, 157] width 9 height 8
type input "2026"
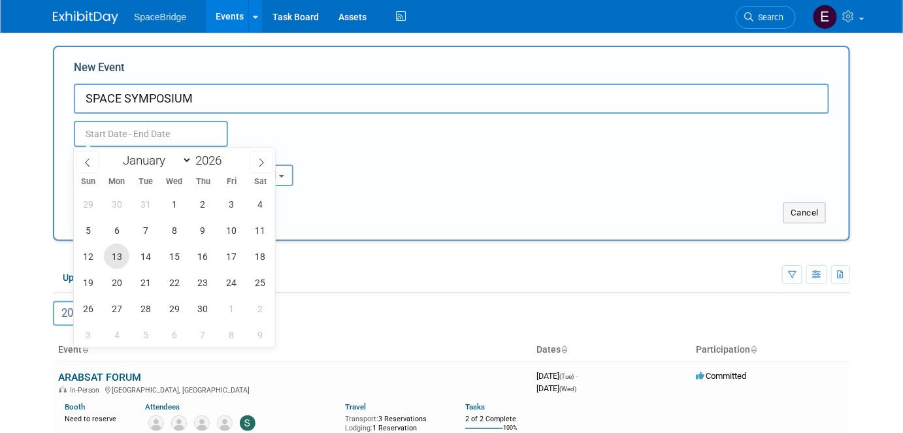
click at [116, 260] on span "13" at bounding box center [116, 256] width 25 height 25
click at [197, 255] on span "16" at bounding box center [202, 256] width 25 height 25
type input "Apr 13, 2026 to Apr 16, 2026"
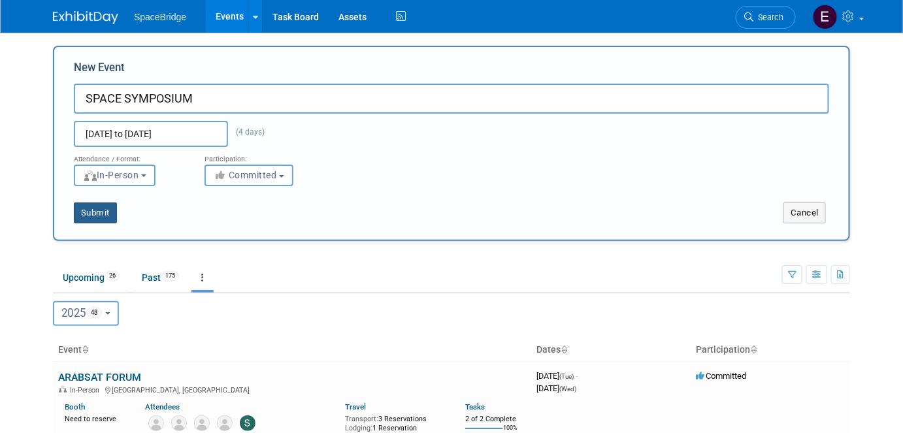
click at [110, 211] on button "Submit" at bounding box center [95, 213] width 43 height 21
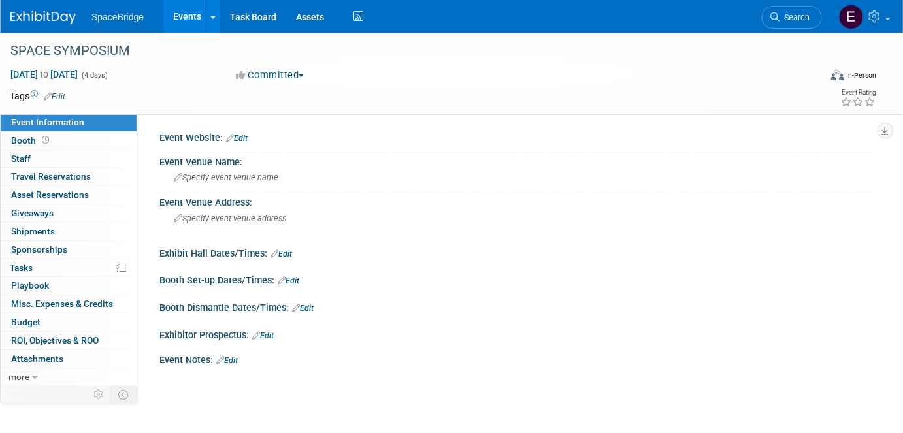
click at [244, 139] on link "Edit" at bounding box center [237, 138] width 22 height 9
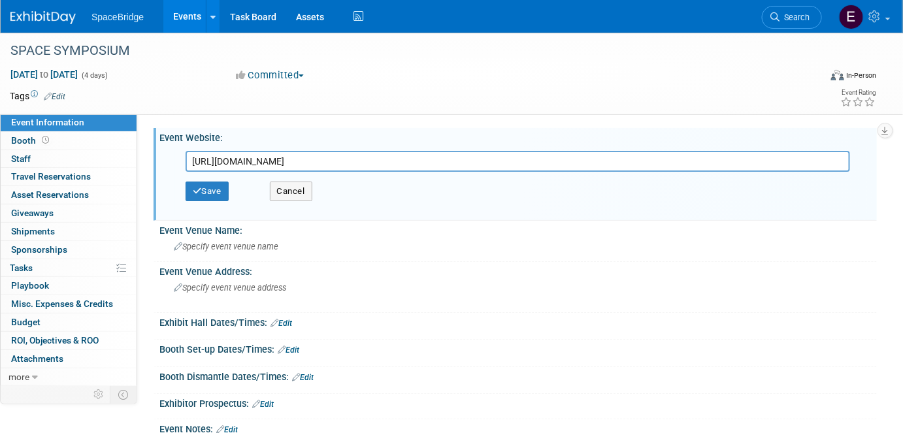
type input "https://www.spacesymposium.org/"
click at [223, 193] on button "Save" at bounding box center [207, 192] width 43 height 20
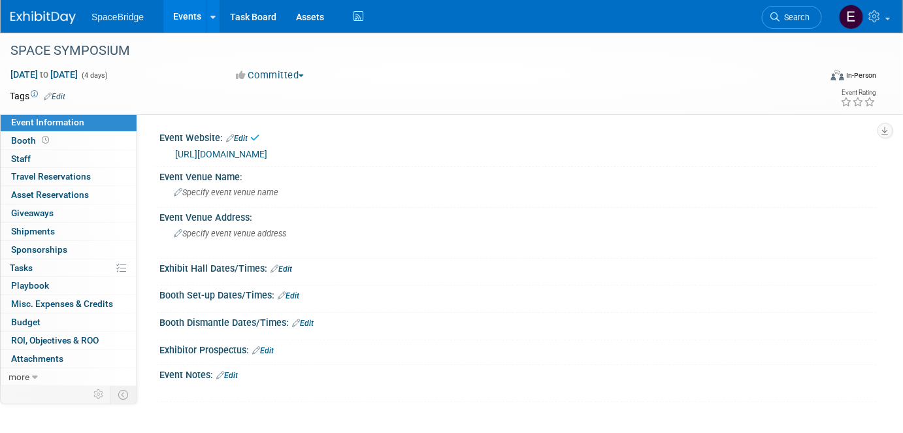
click at [37, 325] on span "Budget" at bounding box center [25, 322] width 29 height 10
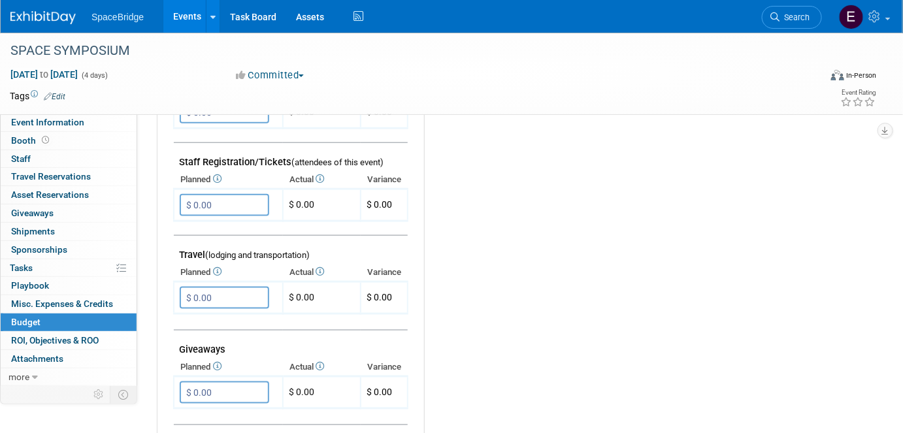
scroll to position [415, 0]
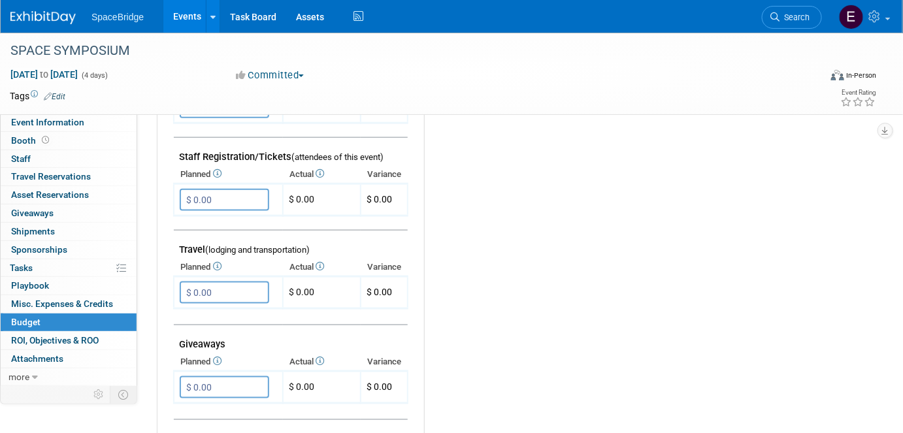
click at [243, 288] on input "$ 0.00" at bounding box center [224, 293] width 89 height 22
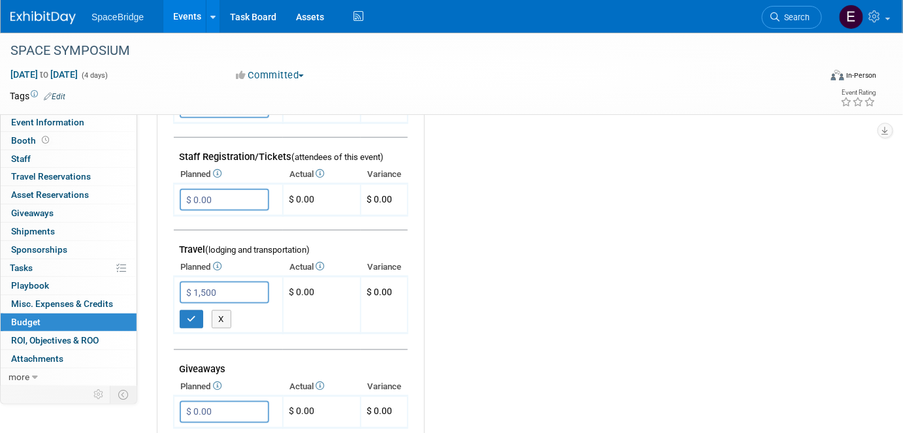
type input "$ 1,500.00"
click at [193, 315] on icon "button" at bounding box center [191, 319] width 9 height 8
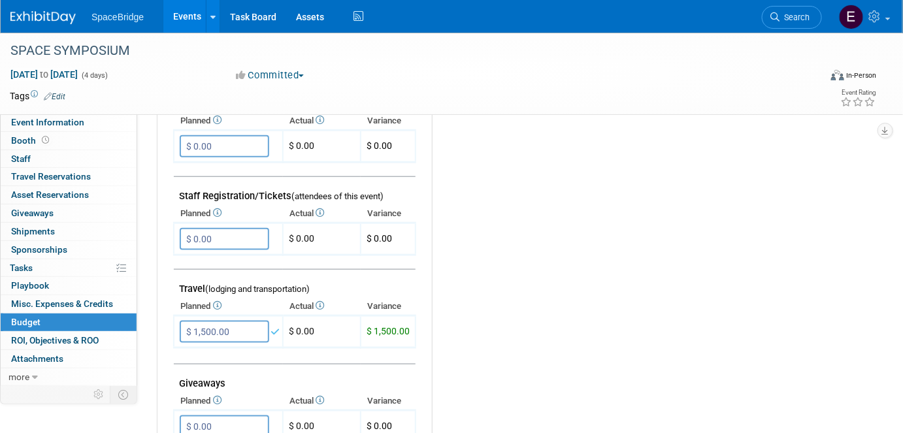
scroll to position [356, 0]
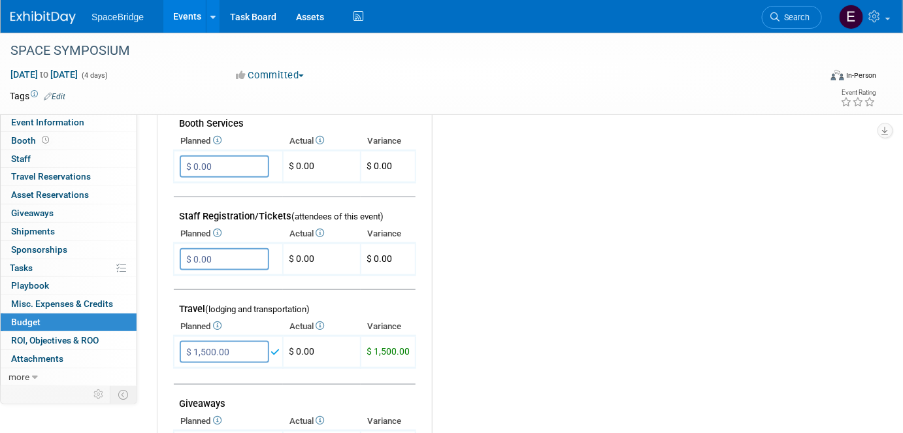
click at [256, 255] on input "$ 0.00" at bounding box center [224, 259] width 89 height 22
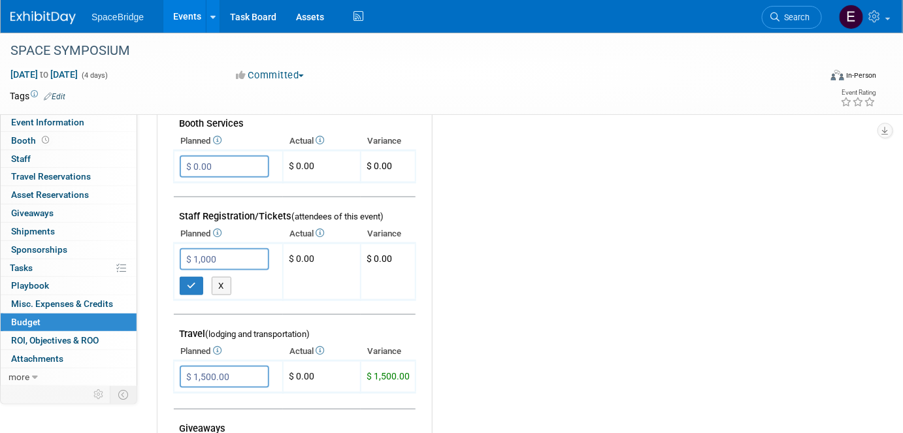
type input "$ 1,000.00"
click at [193, 282] on icon "button" at bounding box center [191, 286] width 9 height 8
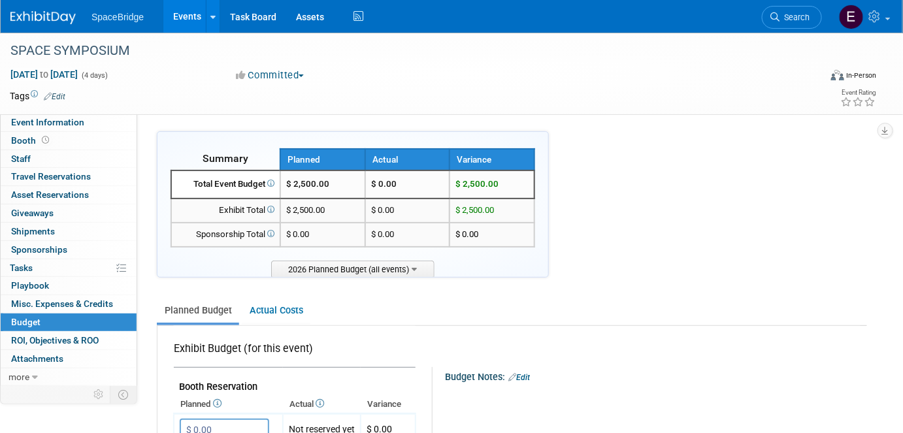
scroll to position [0, 0]
drag, startPoint x: 44, startPoint y: 18, endPoint x: 155, endPoint y: 91, distance: 132.1
click at [44, 18] on img at bounding box center [42, 17] width 65 height 13
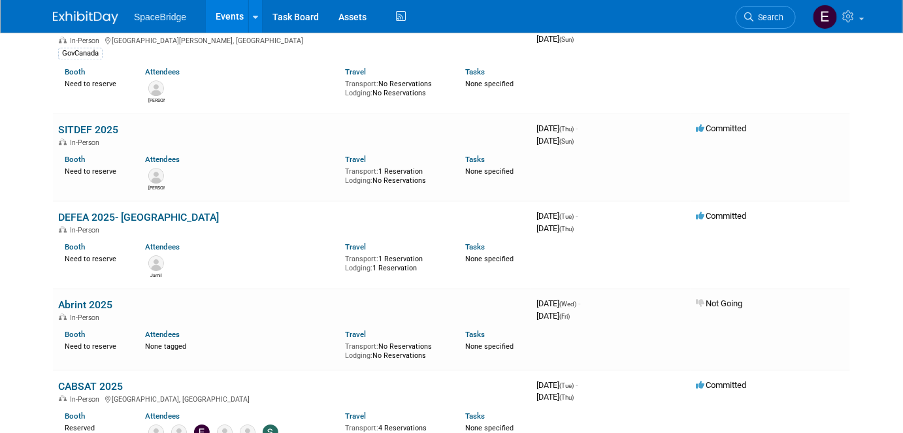
scroll to position [1247, 0]
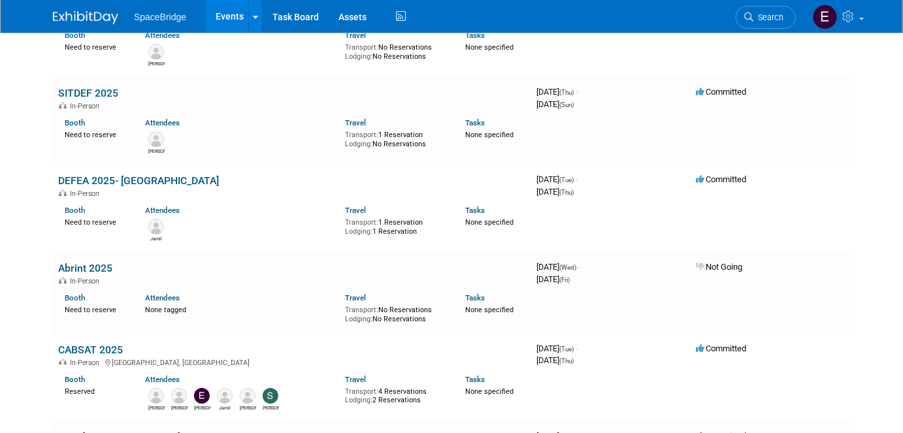
click at [88, 262] on link "Abrint 2025" at bounding box center [85, 268] width 54 height 12
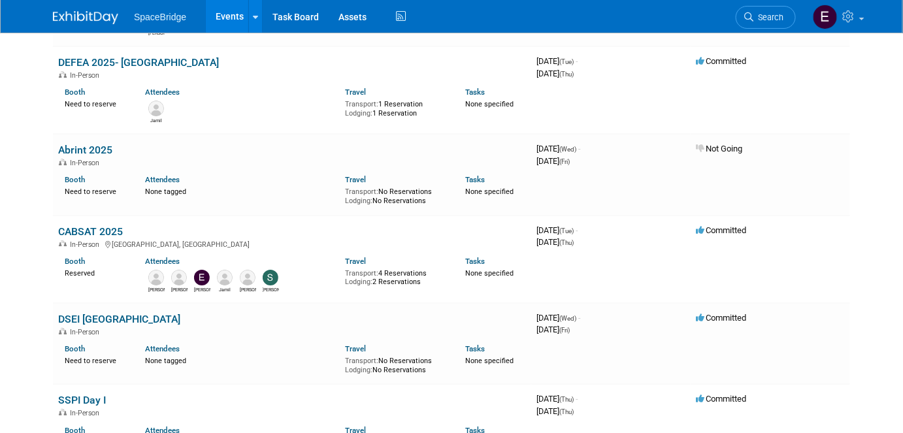
scroll to position [1425, 0]
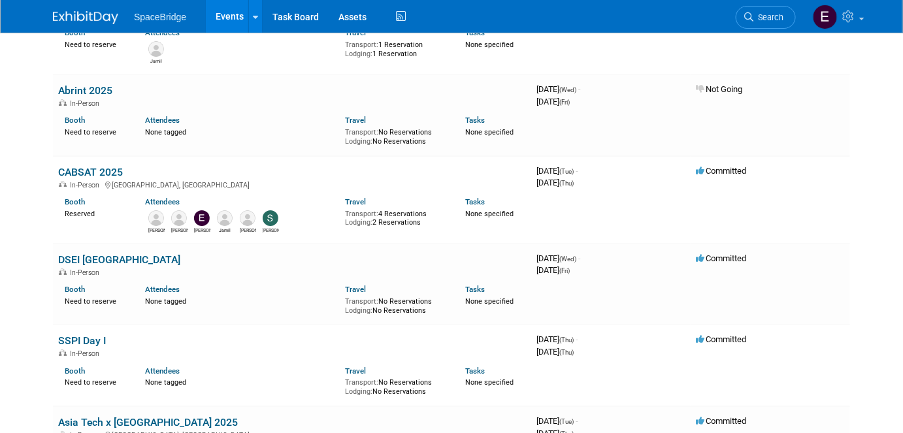
click at [105, 253] on link "DSEI [GEOGRAPHIC_DATA]" at bounding box center [119, 259] width 122 height 12
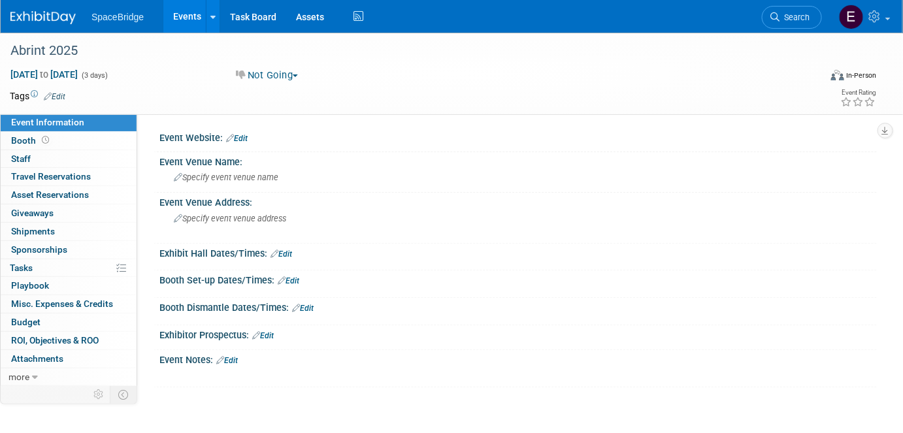
click at [29, 319] on span "Budget" at bounding box center [25, 322] width 29 height 10
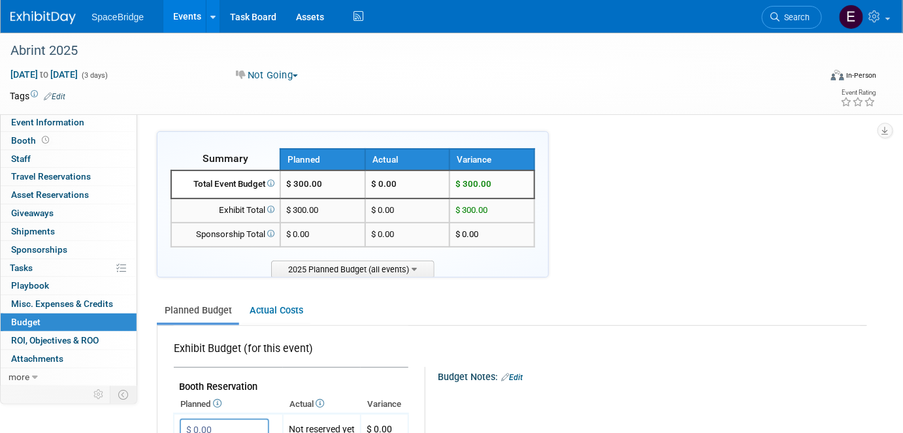
click at [33, 120] on span "Event Information" at bounding box center [47, 122] width 73 height 10
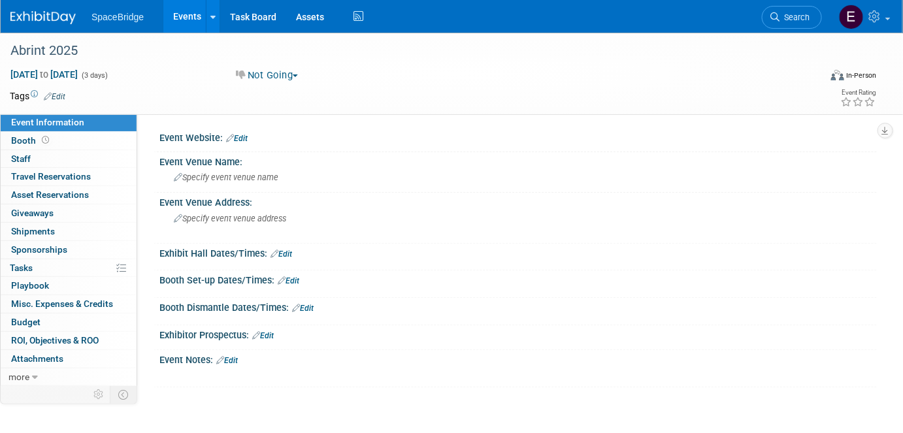
click at [28, 161] on span "Staff 0" at bounding box center [21, 159] width 20 height 10
click at [38, 11] on img at bounding box center [42, 17] width 65 height 13
